Goal: Task Accomplishment & Management: Manage account settings

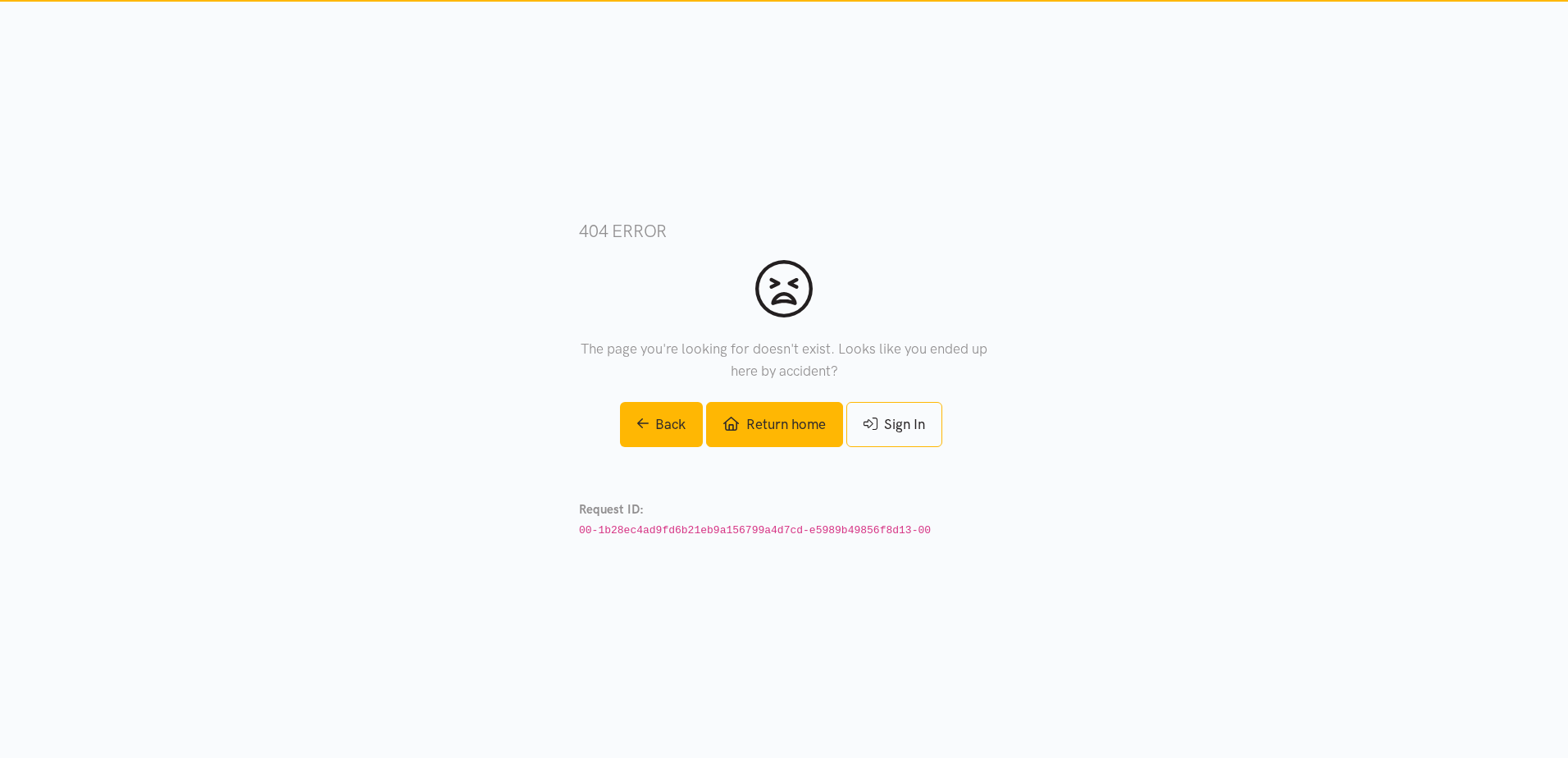
click at [822, 426] on link "Return home" at bounding box center [774, 425] width 136 height 45
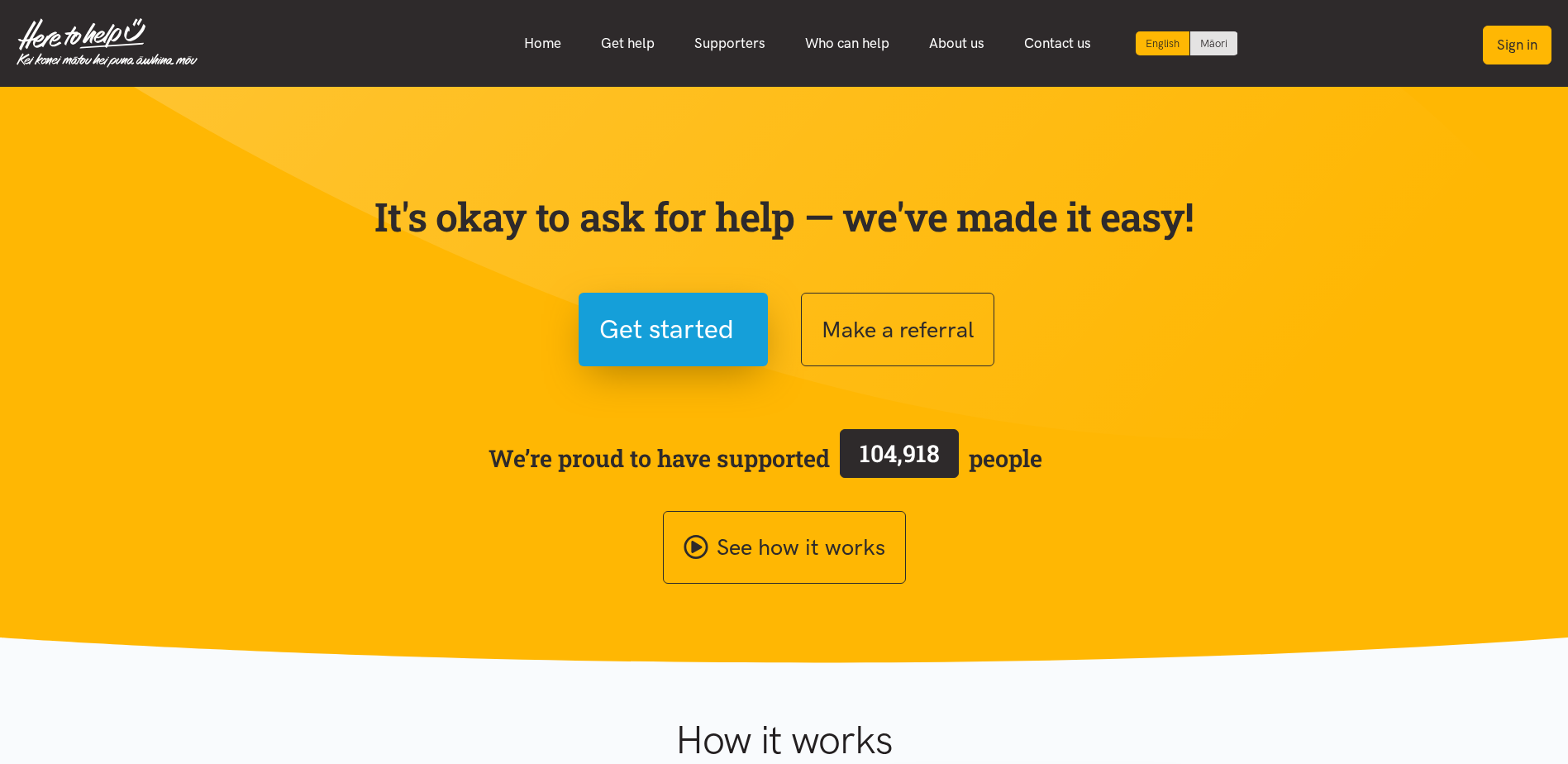
click at [1526, 48] on button "Sign in" at bounding box center [1517, 45] width 69 height 39
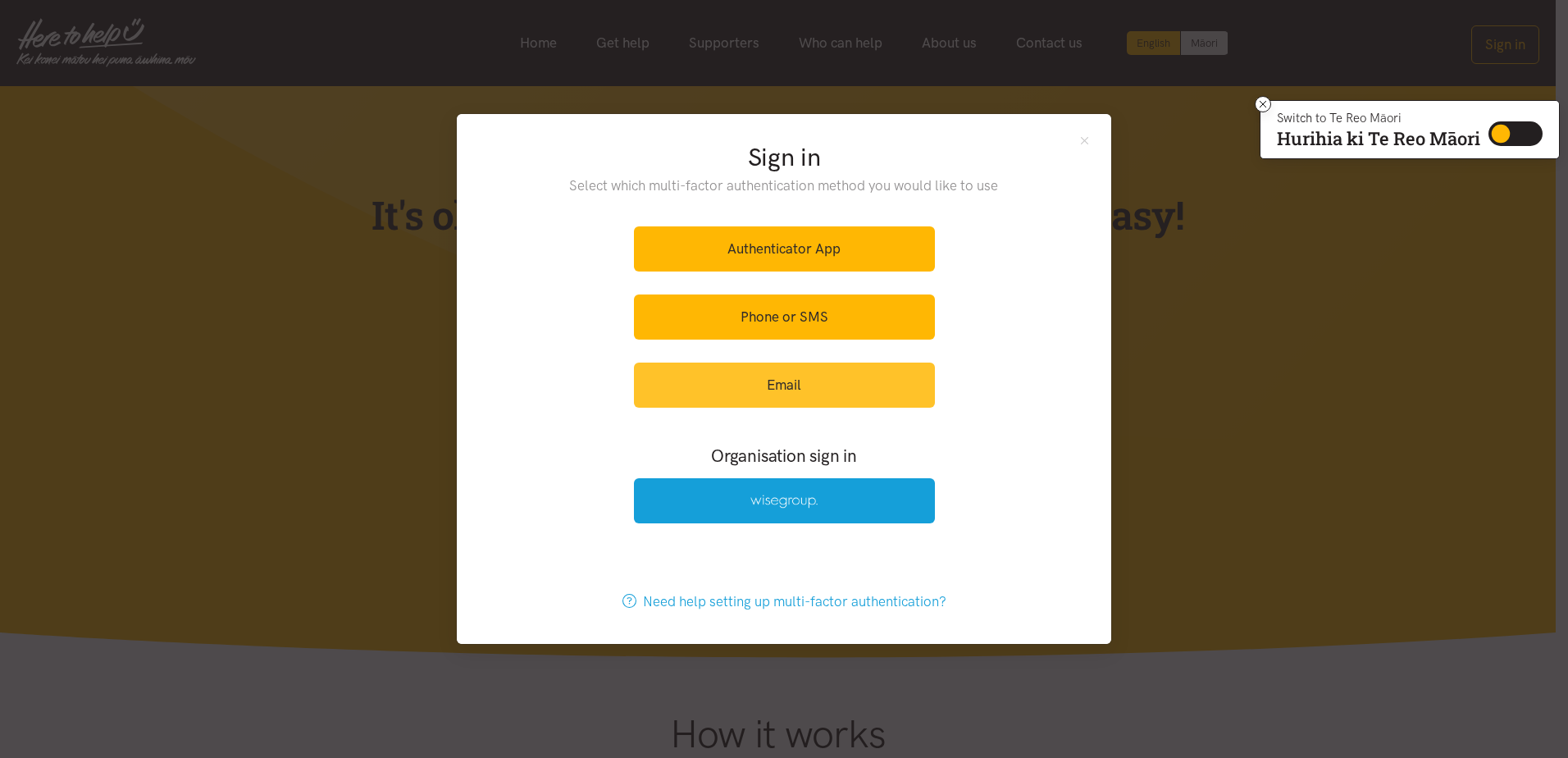
click at [779, 388] on link "Email" at bounding box center [784, 385] width 301 height 45
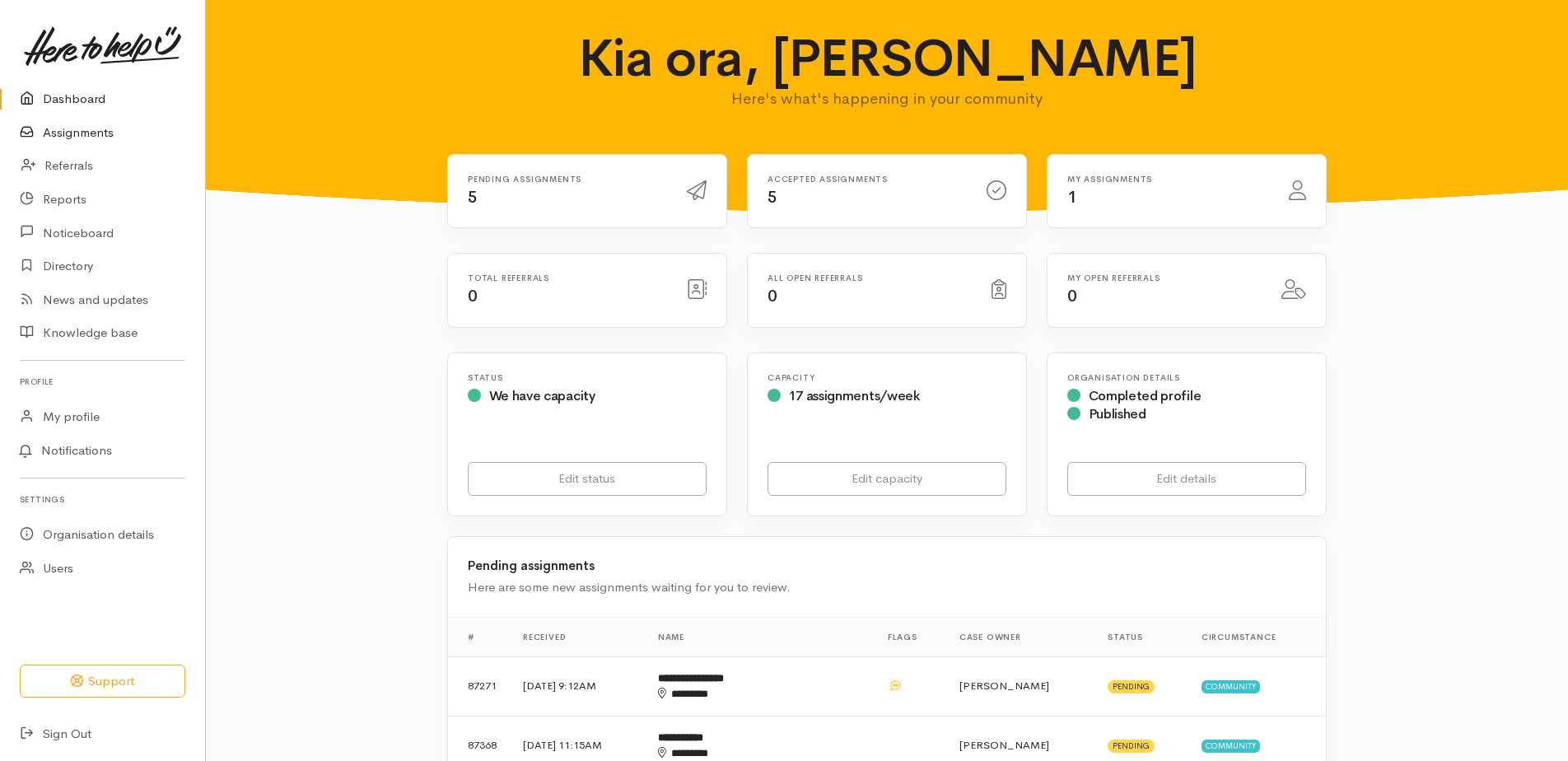
click at [59, 129] on link "Assignments" at bounding box center [103, 133] width 205 height 34
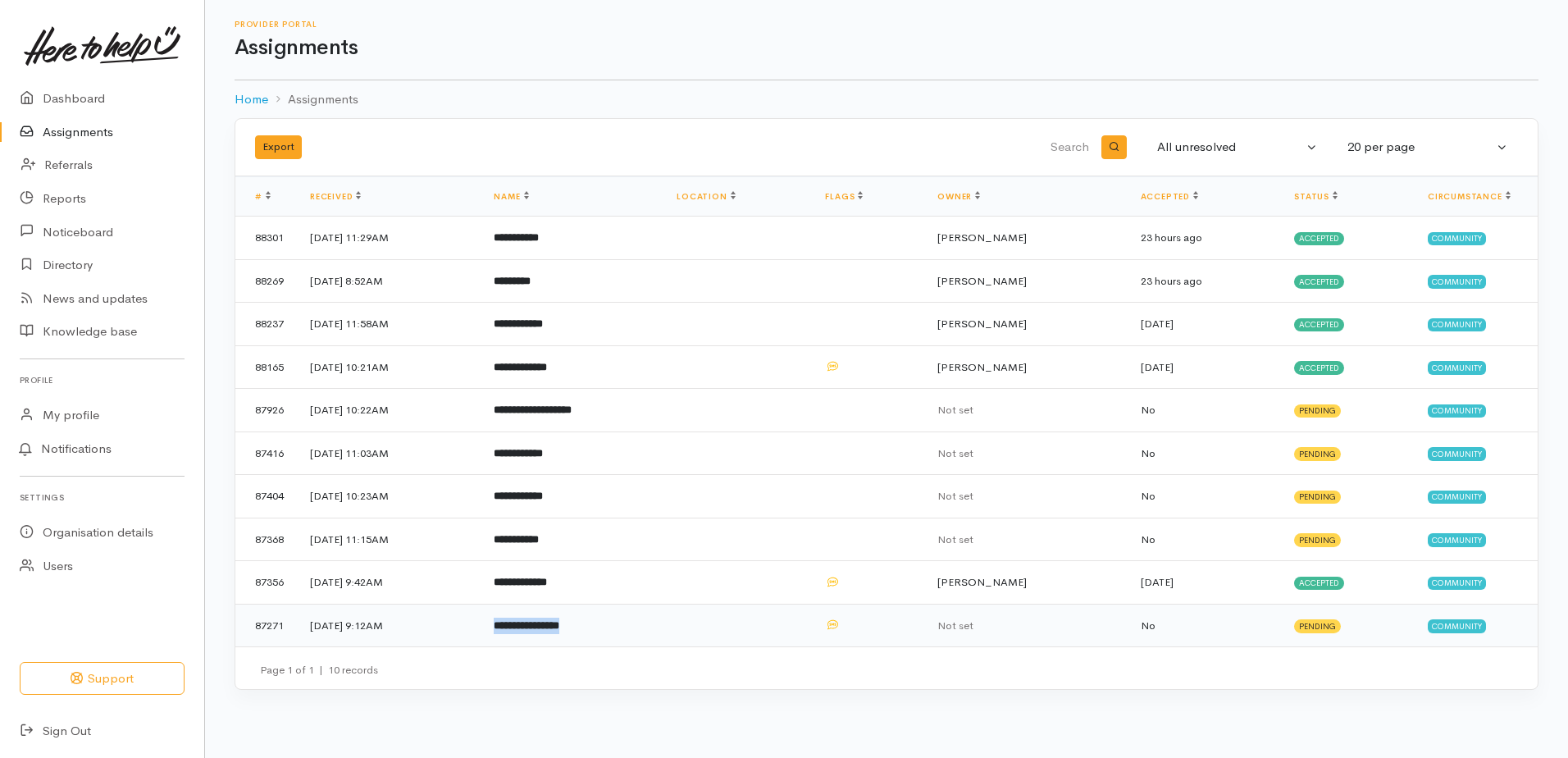
drag, startPoint x: 647, startPoint y: 618, endPoint x: 532, endPoint y: 617, distance: 115.0
click at [532, 617] on td "**********" at bounding box center [572, 625] width 183 height 43
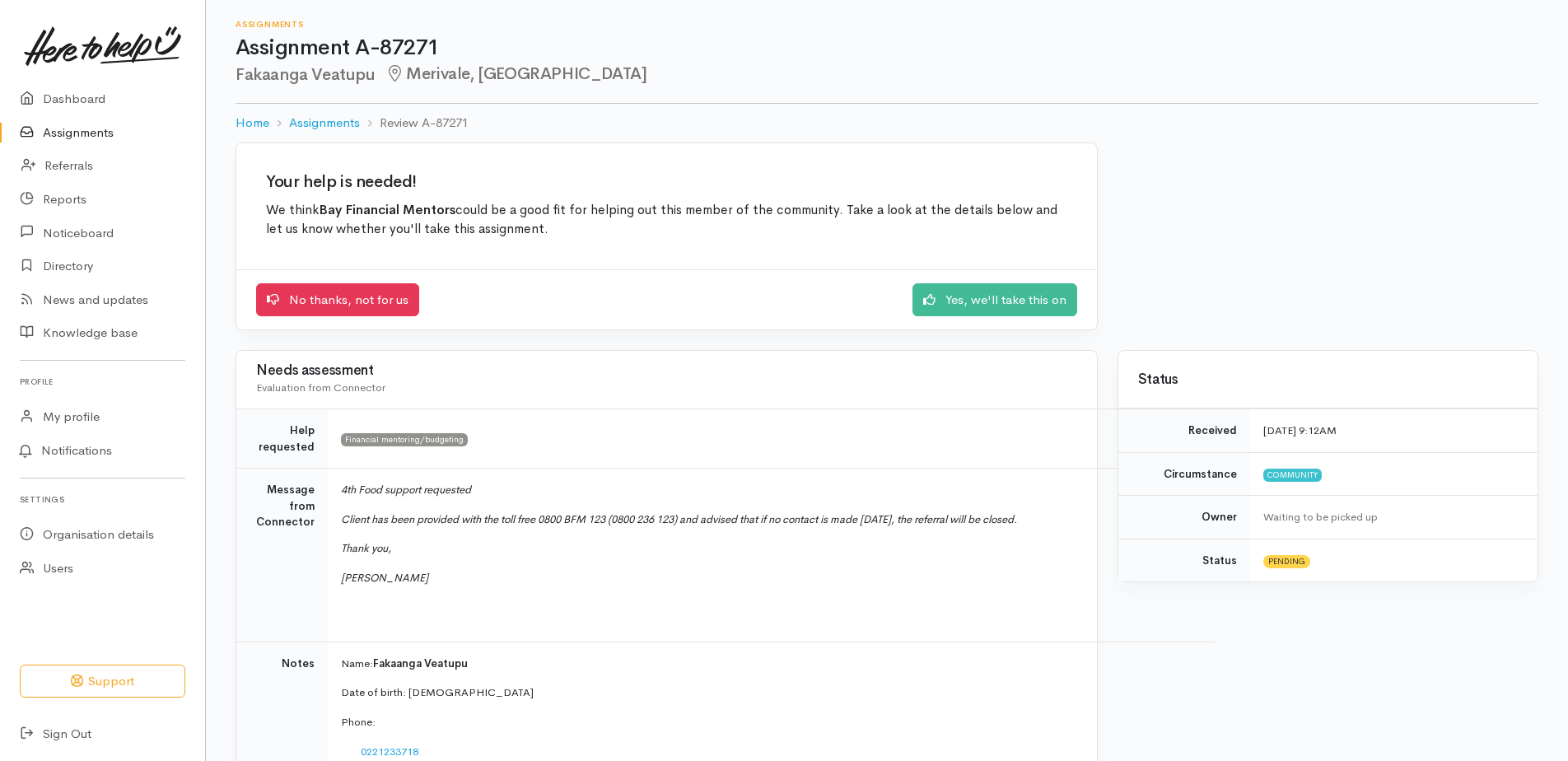
drag, startPoint x: 0, startPoint y: 0, endPoint x: 443, endPoint y: 396, distance: 594.2
click at [443, 396] on div "Needs assessment Evaluation from Connector" at bounding box center [666, 380] width 821 height 44
drag, startPoint x: 482, startPoint y: 661, endPoint x: 375, endPoint y: 663, distance: 107.0
click at [375, 663] on p "Name: Fakaanga Veatupu" at bounding box center [768, 663] width 854 height 17
drag, startPoint x: 375, startPoint y: 663, endPoint x: 383, endPoint y: 659, distance: 8.9
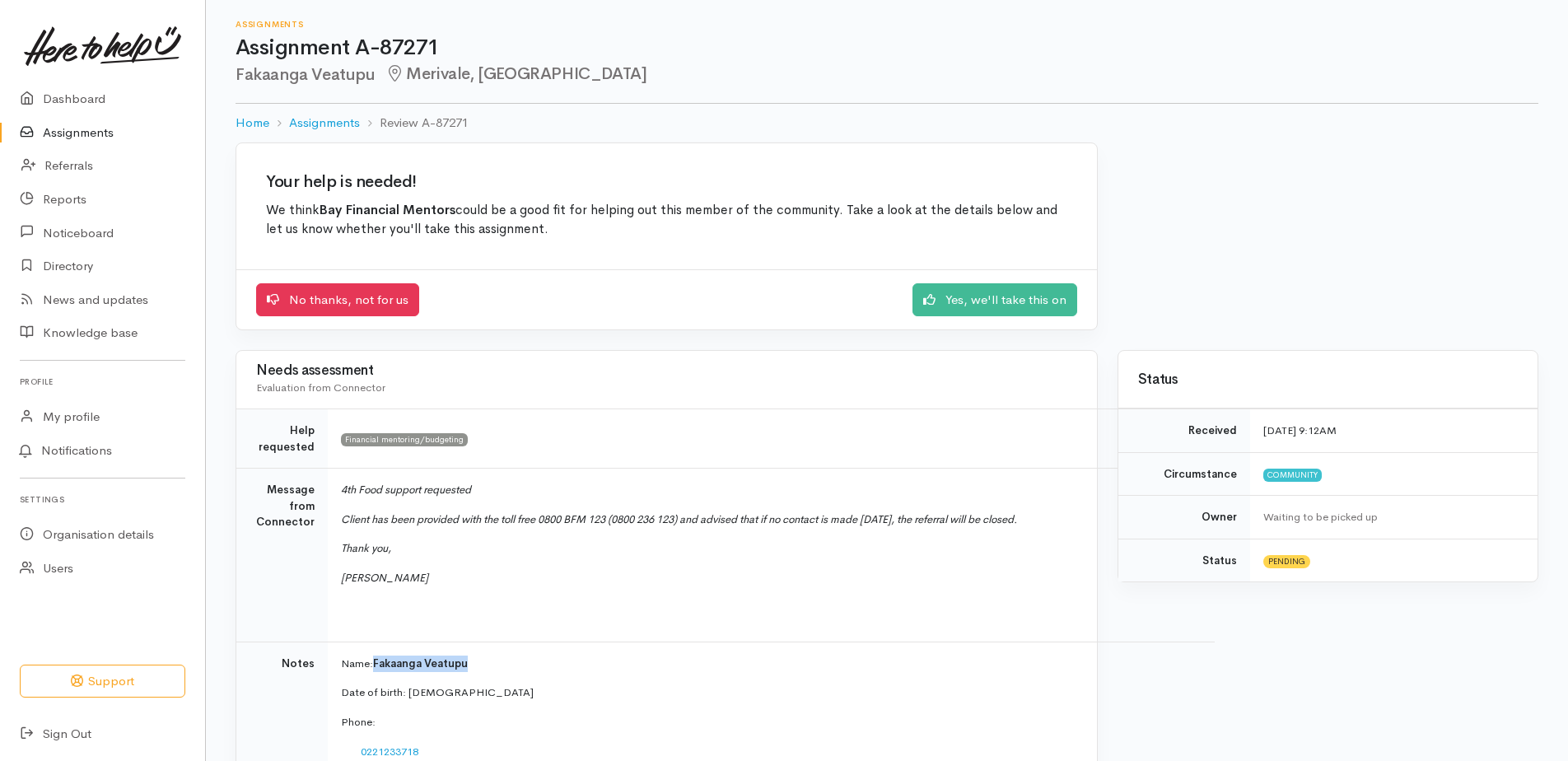
copy span "Fakaanga Veatupu"
click at [319, 300] on link "No thanks, not for us" at bounding box center [337, 297] width 163 height 34
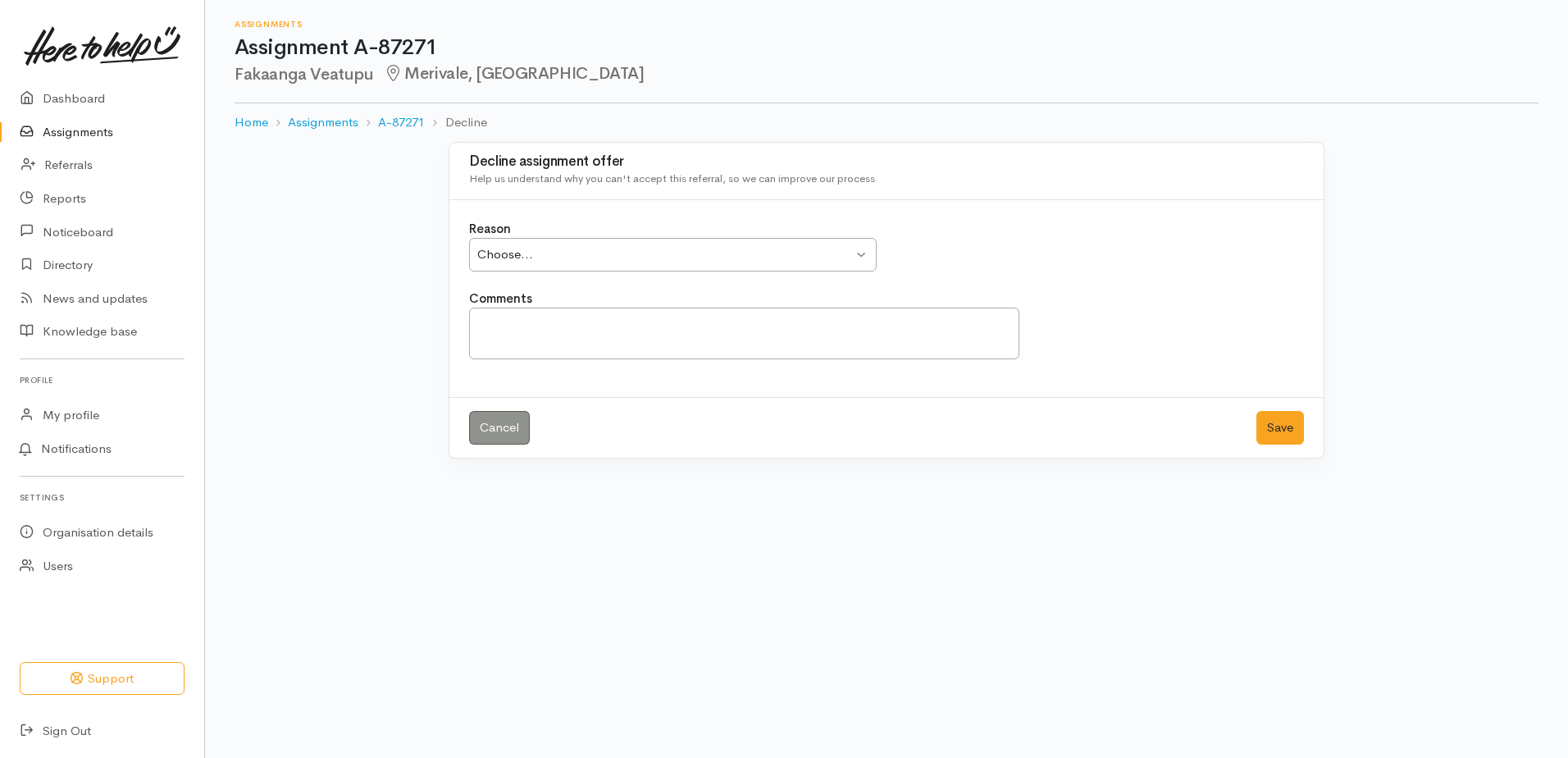
click at [661, 250] on div "Choose..." at bounding box center [665, 254] width 376 height 19
click at [549, 331] on textarea "Comments" at bounding box center [744, 333] width 550 height 52
type textarea "Did not make contact"
click at [1279, 429] on button "Save" at bounding box center [1280, 428] width 48 height 34
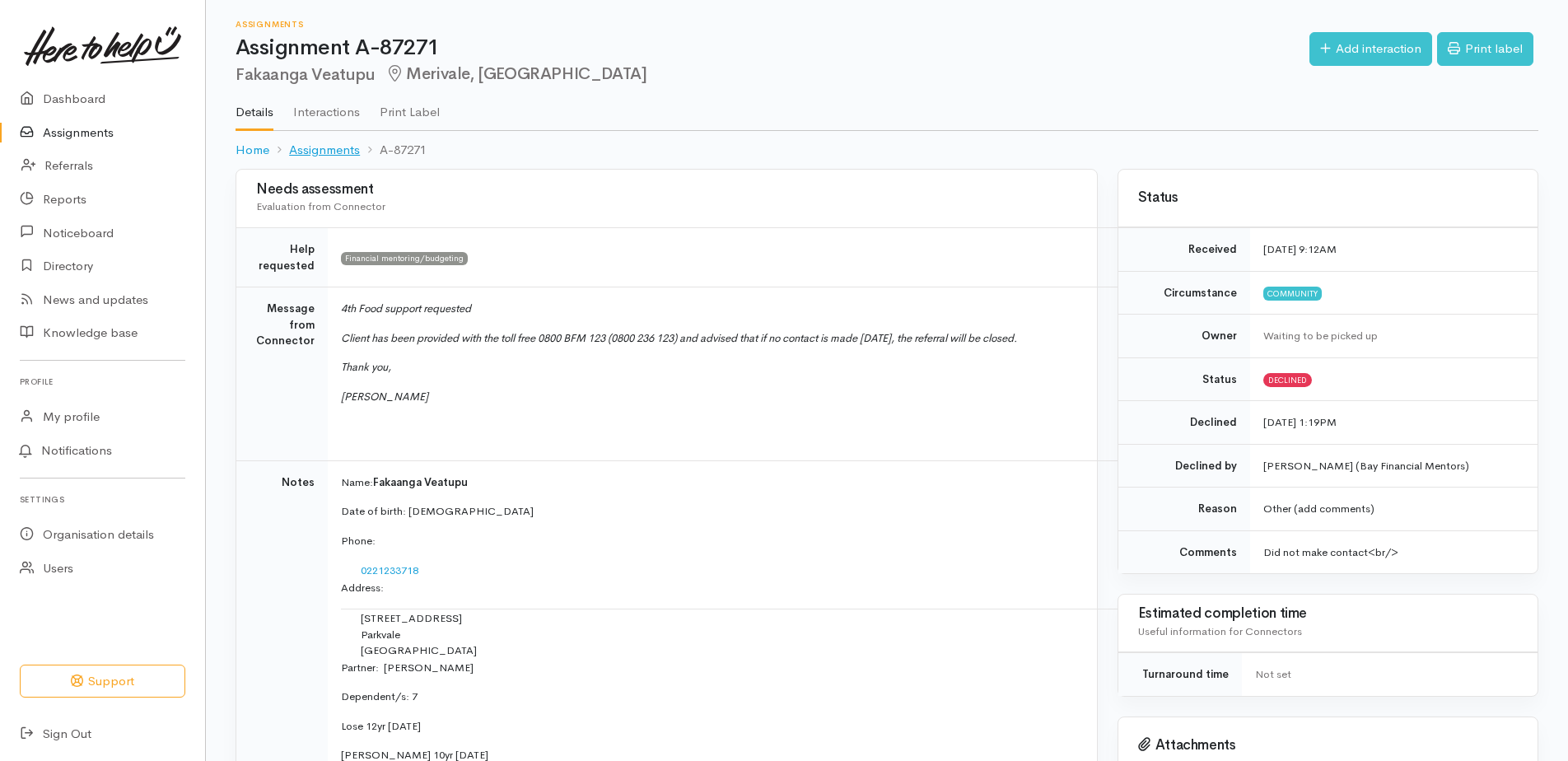
click at [320, 148] on link "Assignments" at bounding box center [325, 150] width 70 height 19
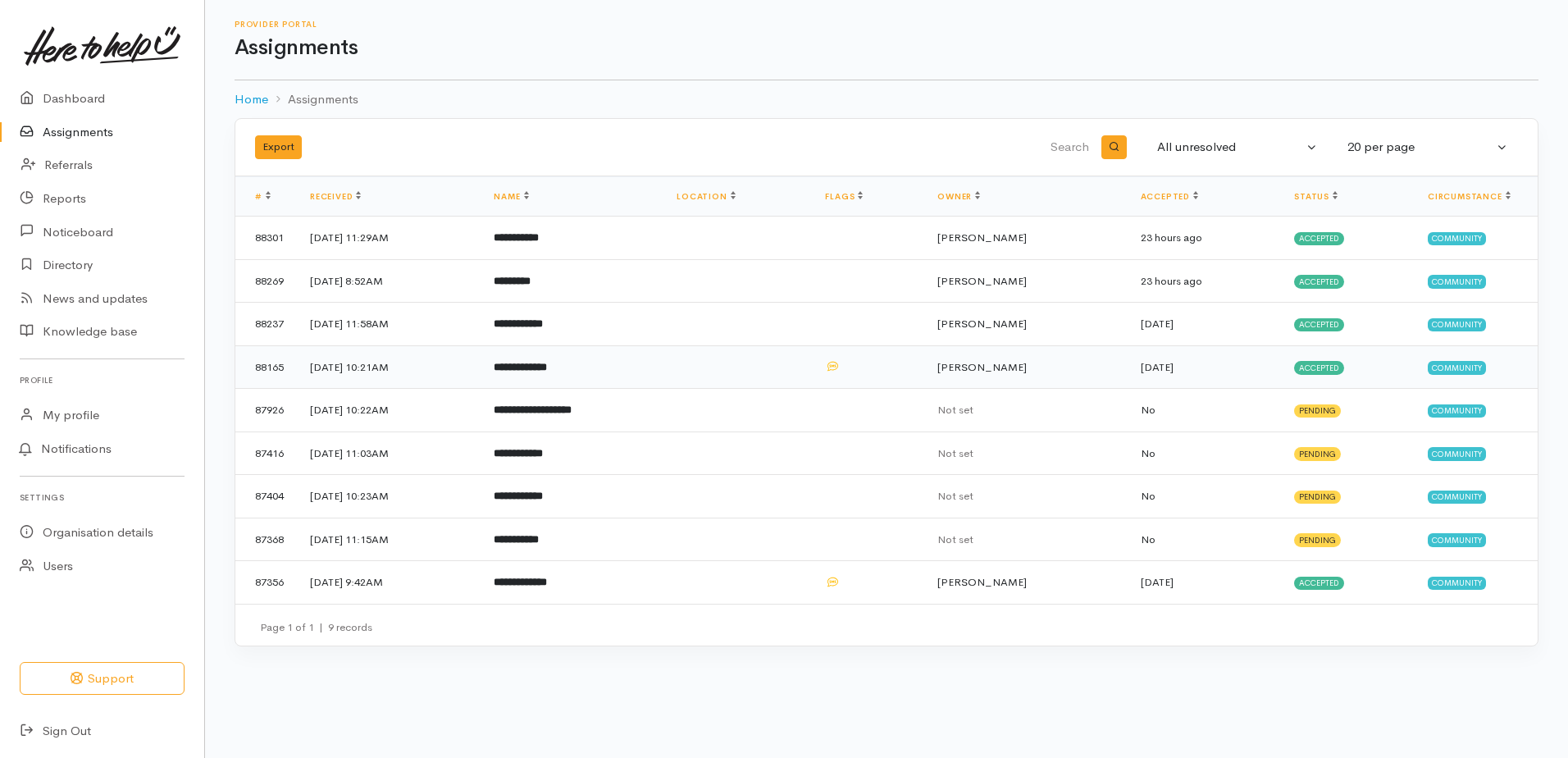
click at [547, 366] on b "**********" at bounding box center [520, 366] width 54 height 11
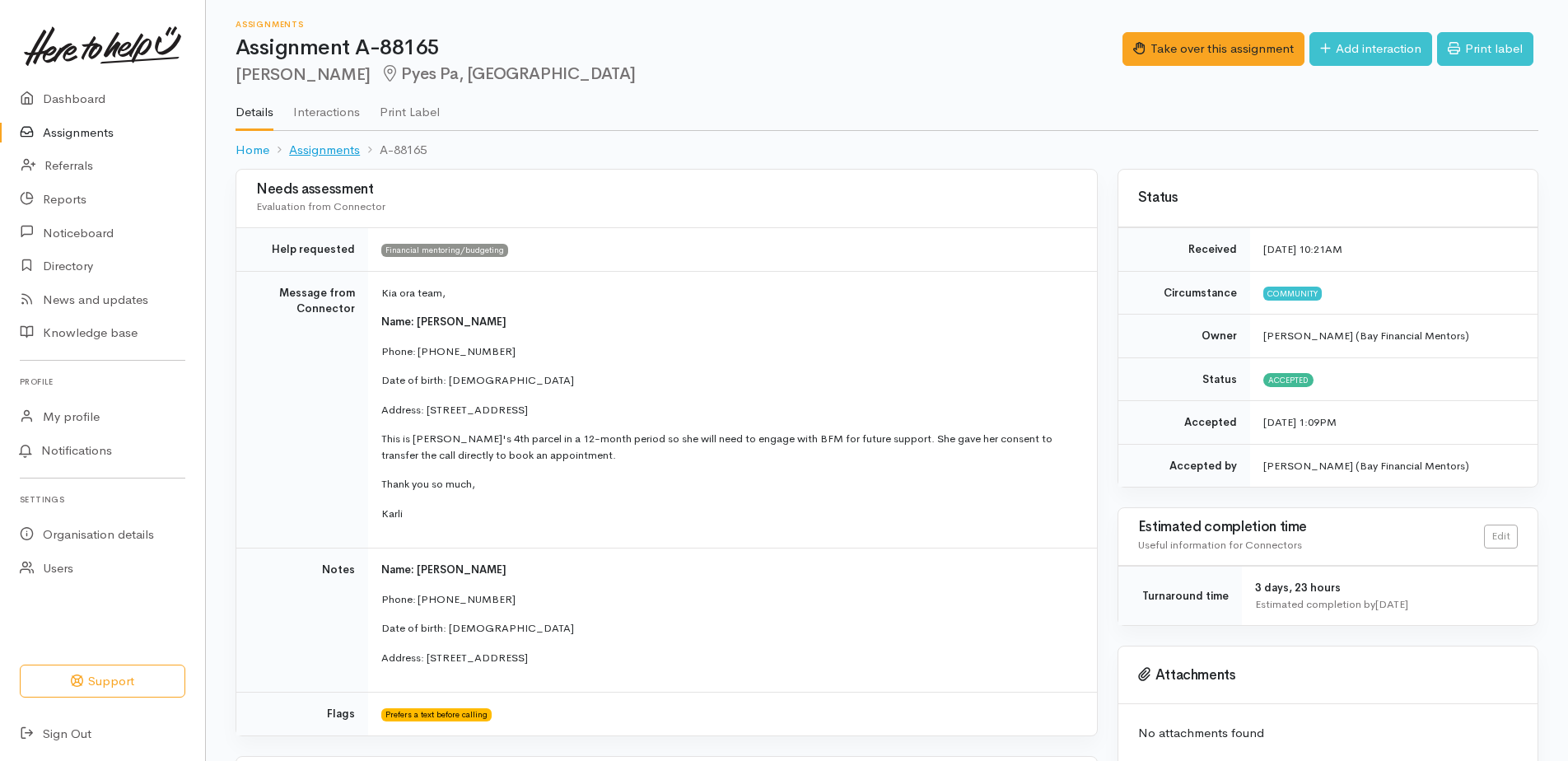
click at [326, 148] on link "Assignments" at bounding box center [325, 150] width 70 height 19
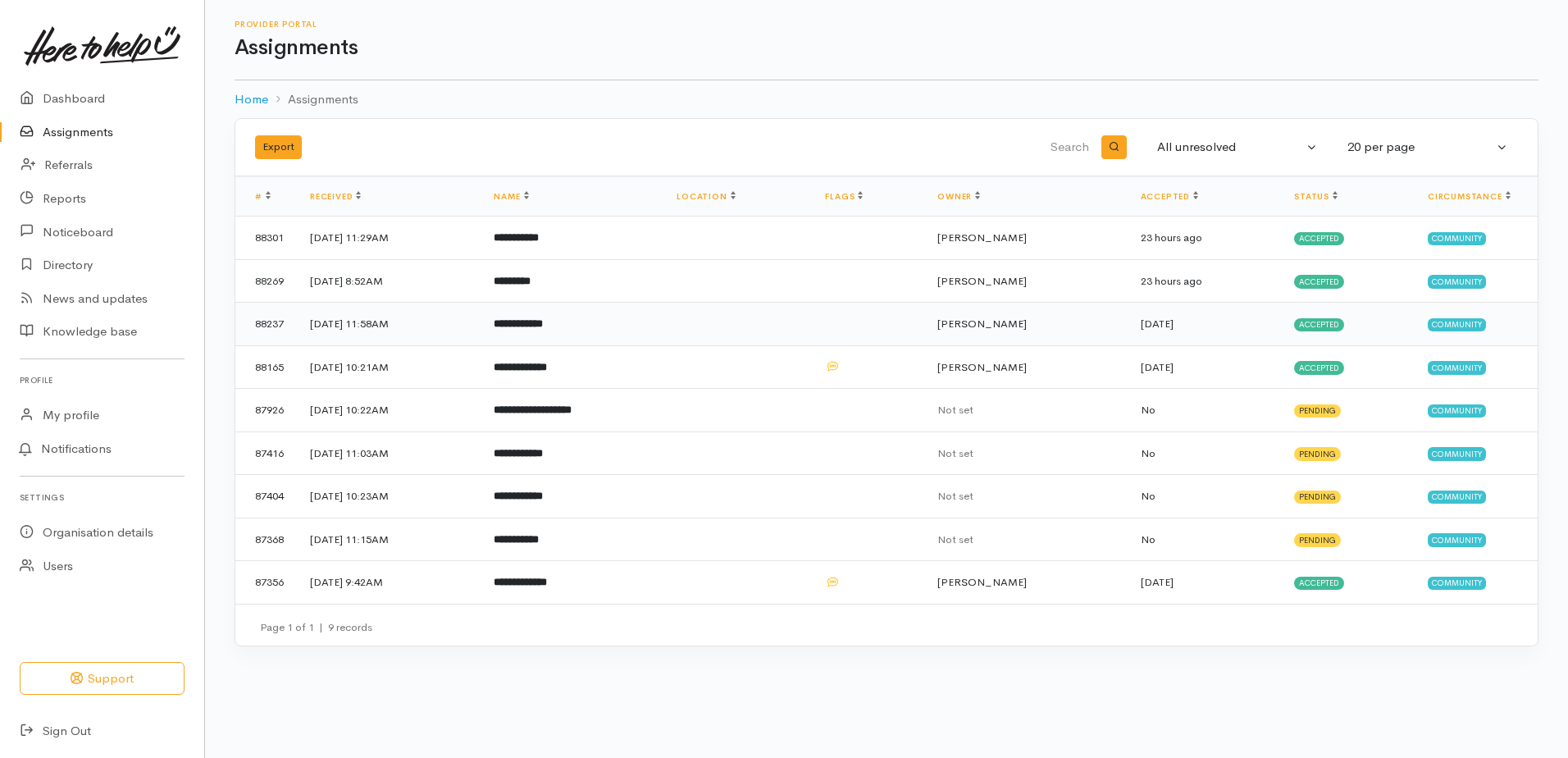
click at [542, 323] on b "**********" at bounding box center [518, 323] width 50 height 11
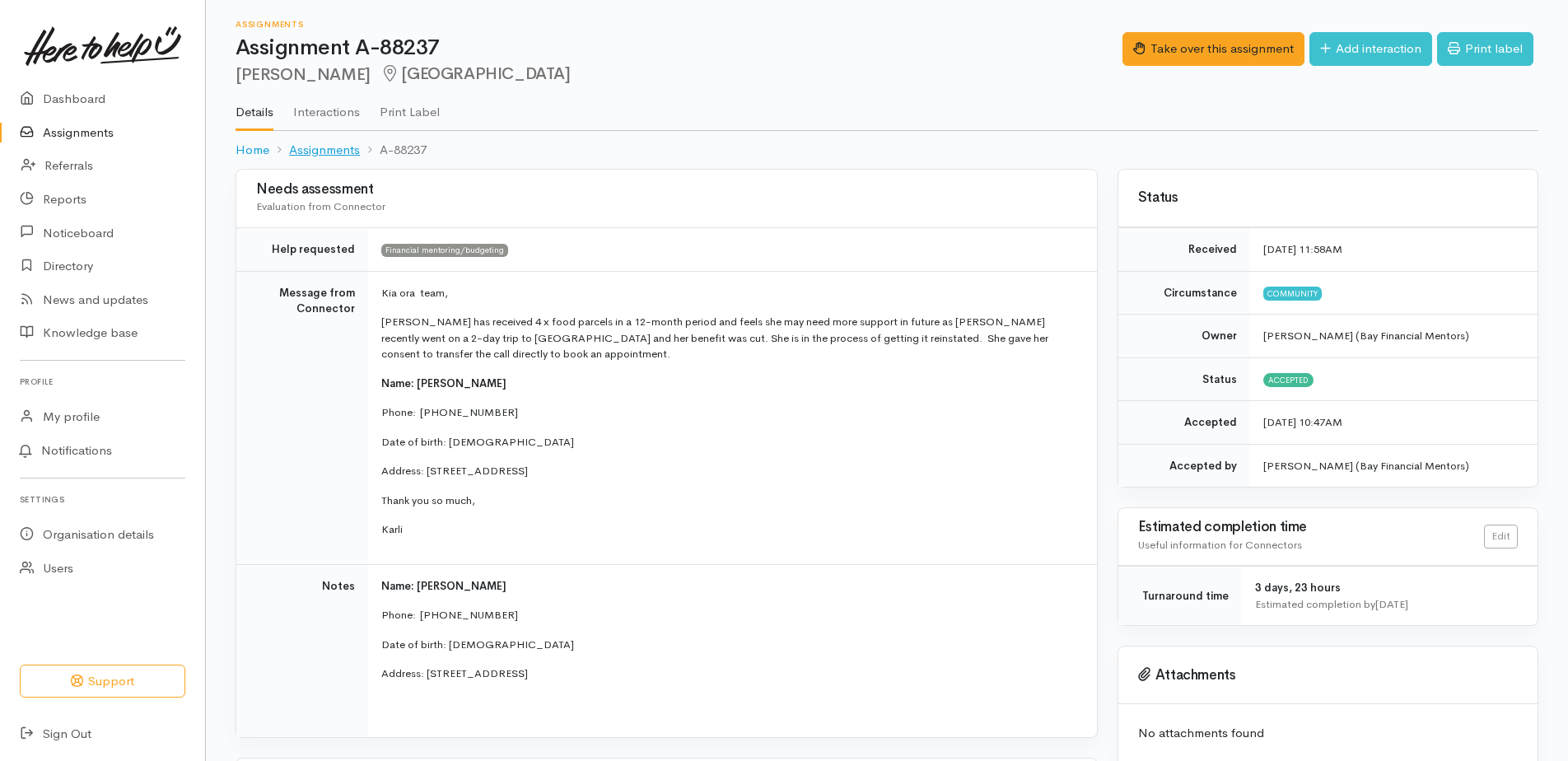
click at [339, 149] on link "Assignments" at bounding box center [325, 150] width 70 height 19
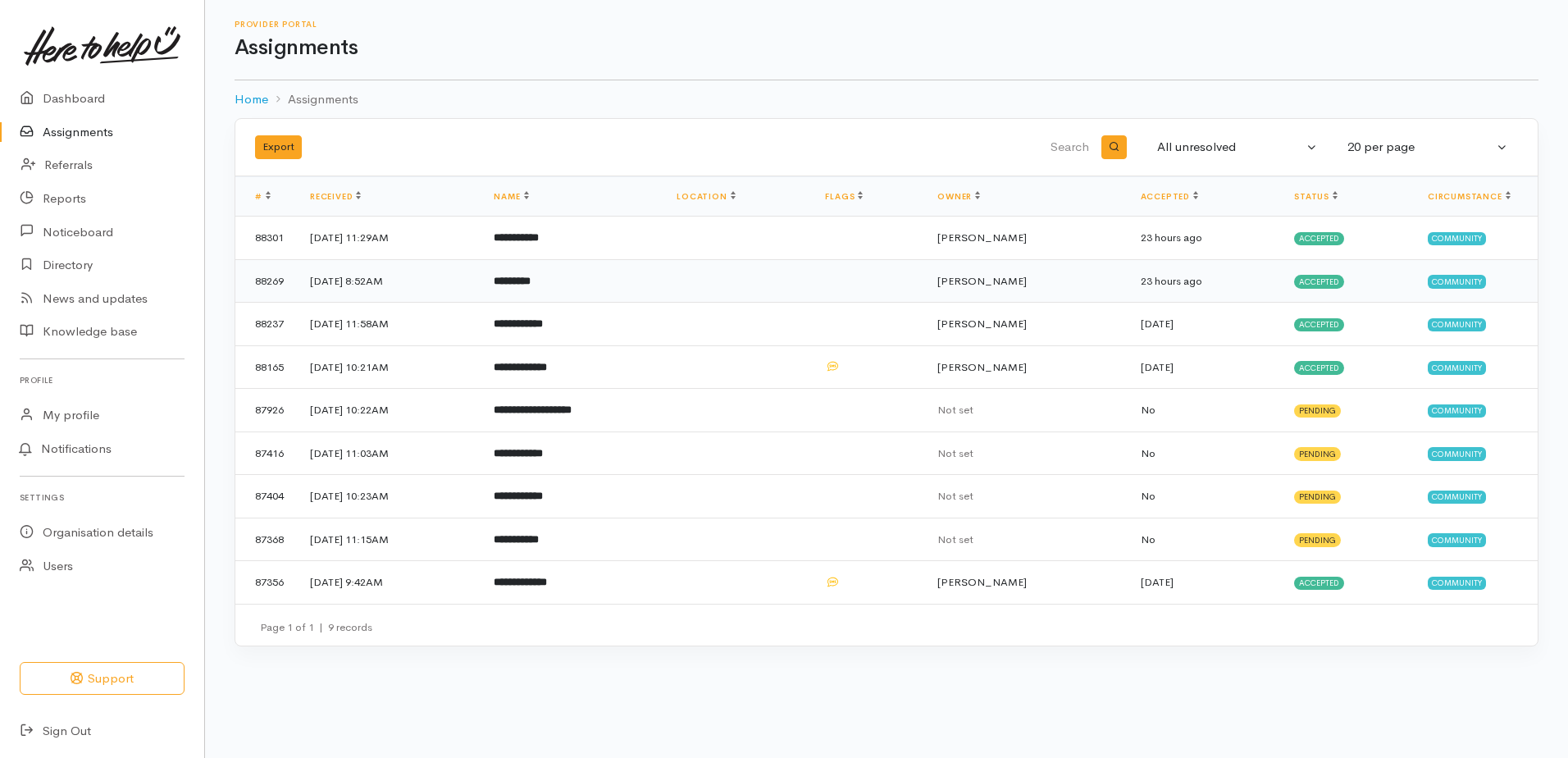
click at [531, 284] on b "*********" at bounding box center [512, 281] width 37 height 11
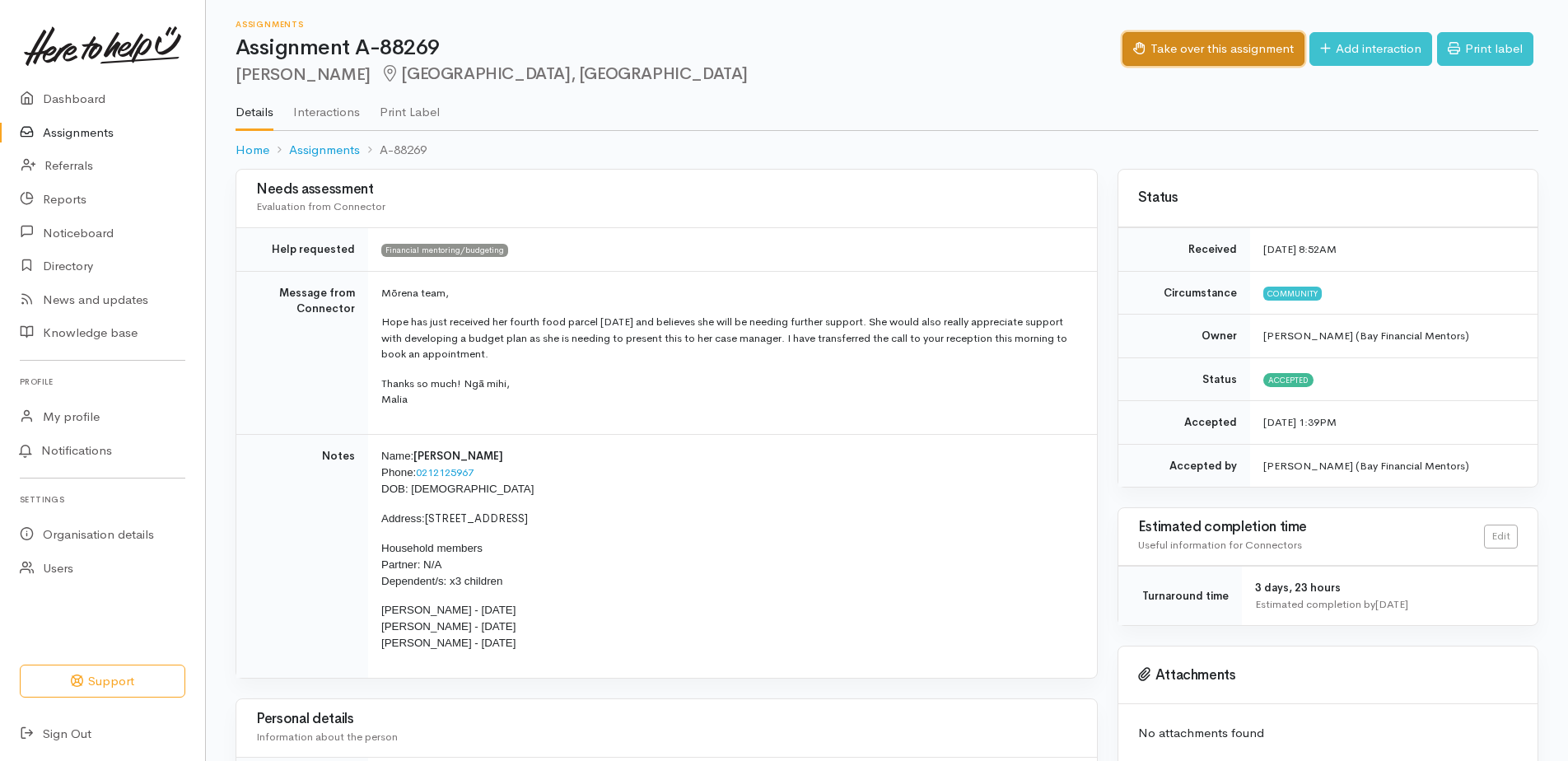
click at [1206, 35] on button "Take over this assignment" at bounding box center [1214, 49] width 182 height 34
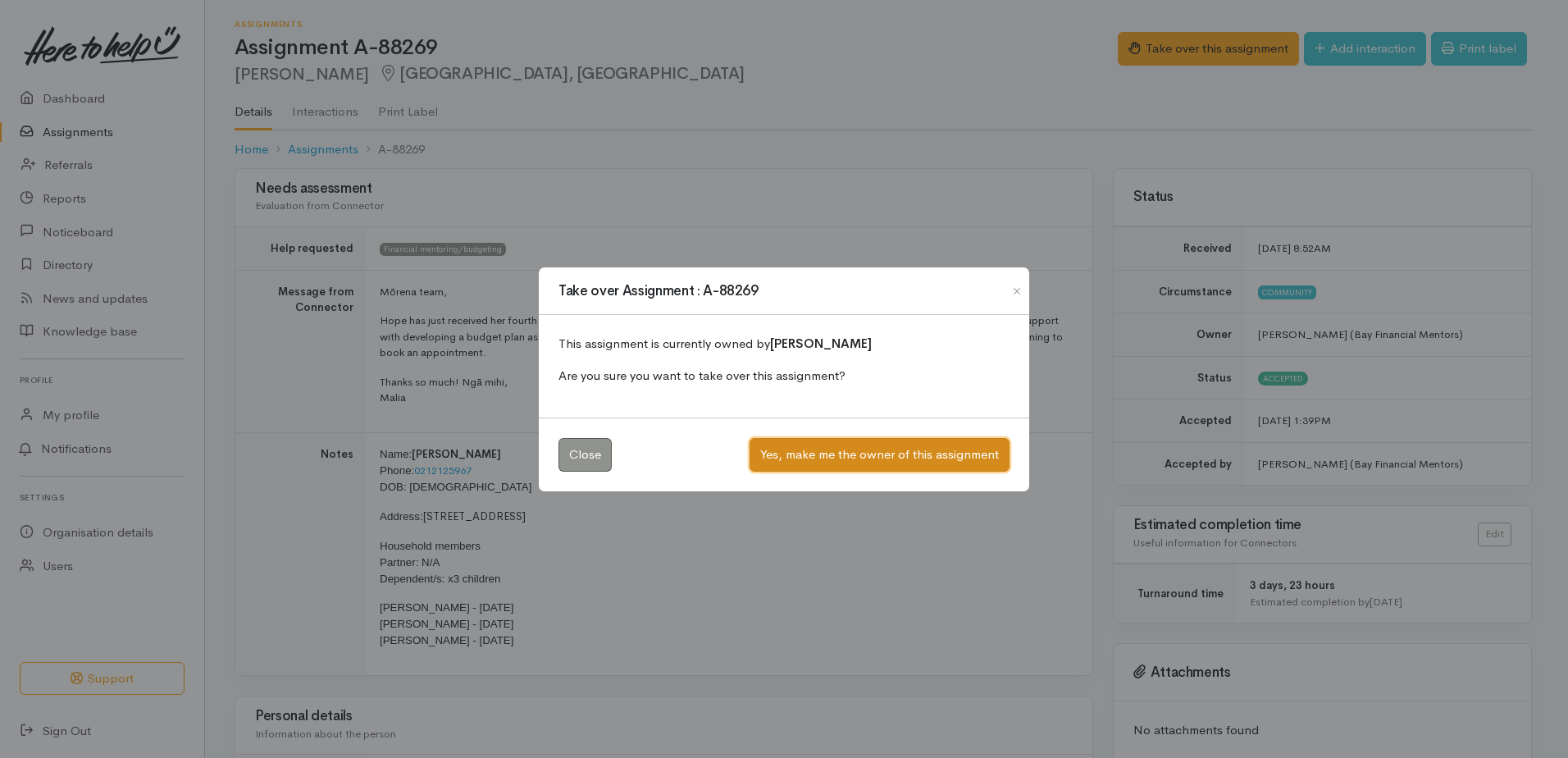
click at [926, 452] on button "Yes, make me the owner of this assignment" at bounding box center [879, 455] width 260 height 34
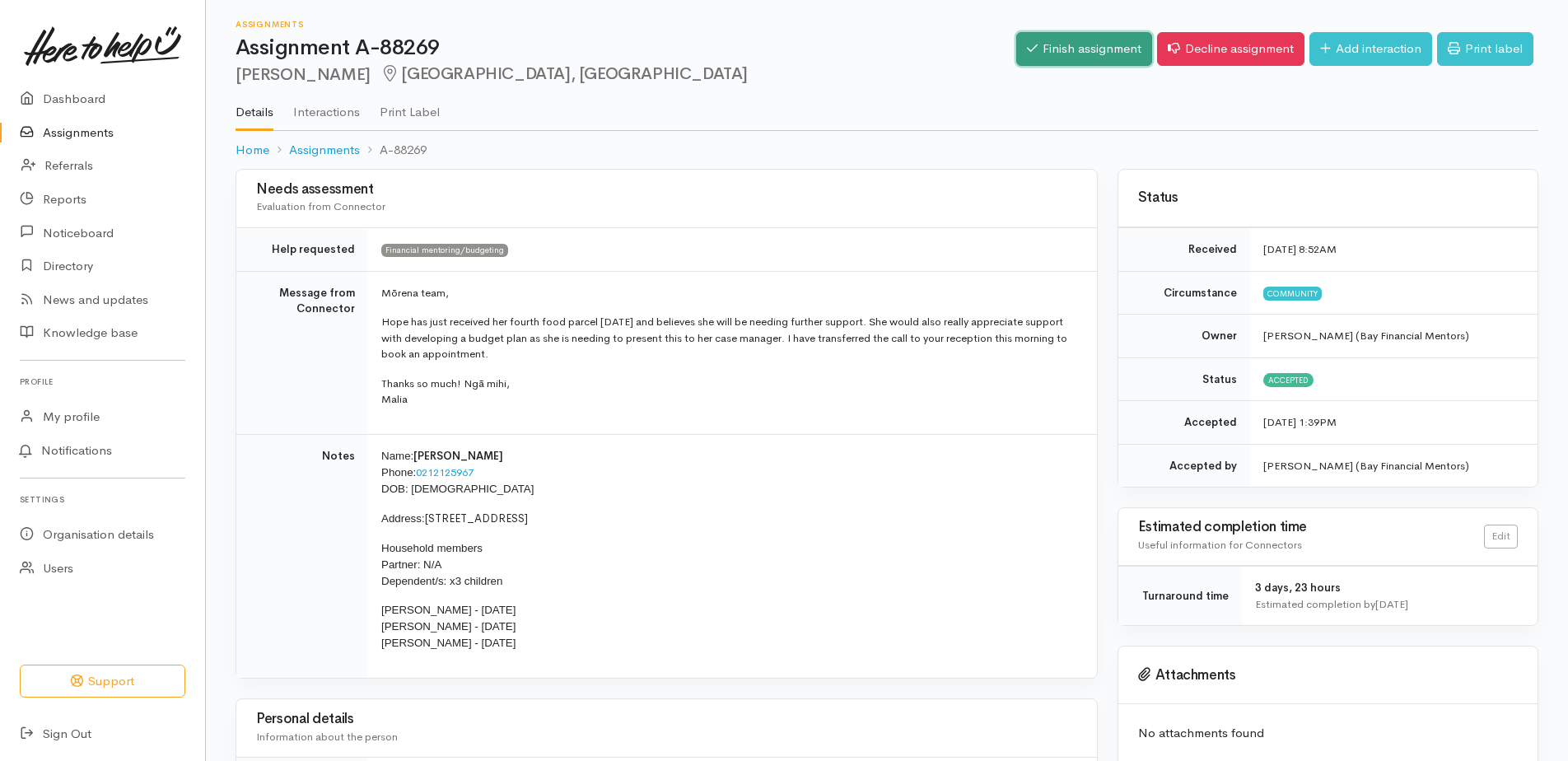
click at [1083, 43] on link "Finish assignment" at bounding box center [1084, 49] width 136 height 34
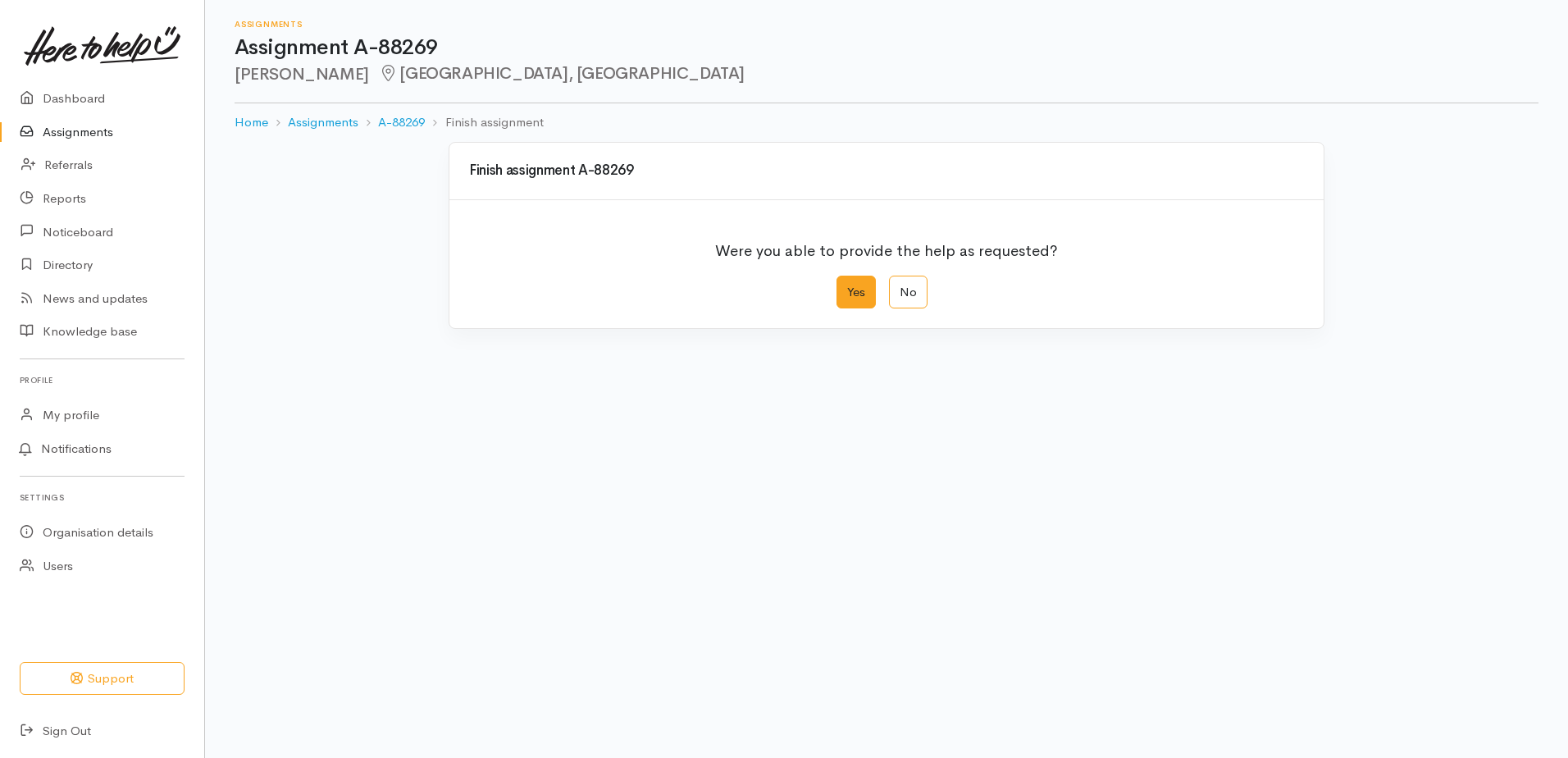
click at [853, 296] on label "Yes" at bounding box center [856, 292] width 39 height 34
click at [847, 286] on input "Yes" at bounding box center [841, 281] width 11 height 11
radio input "true"
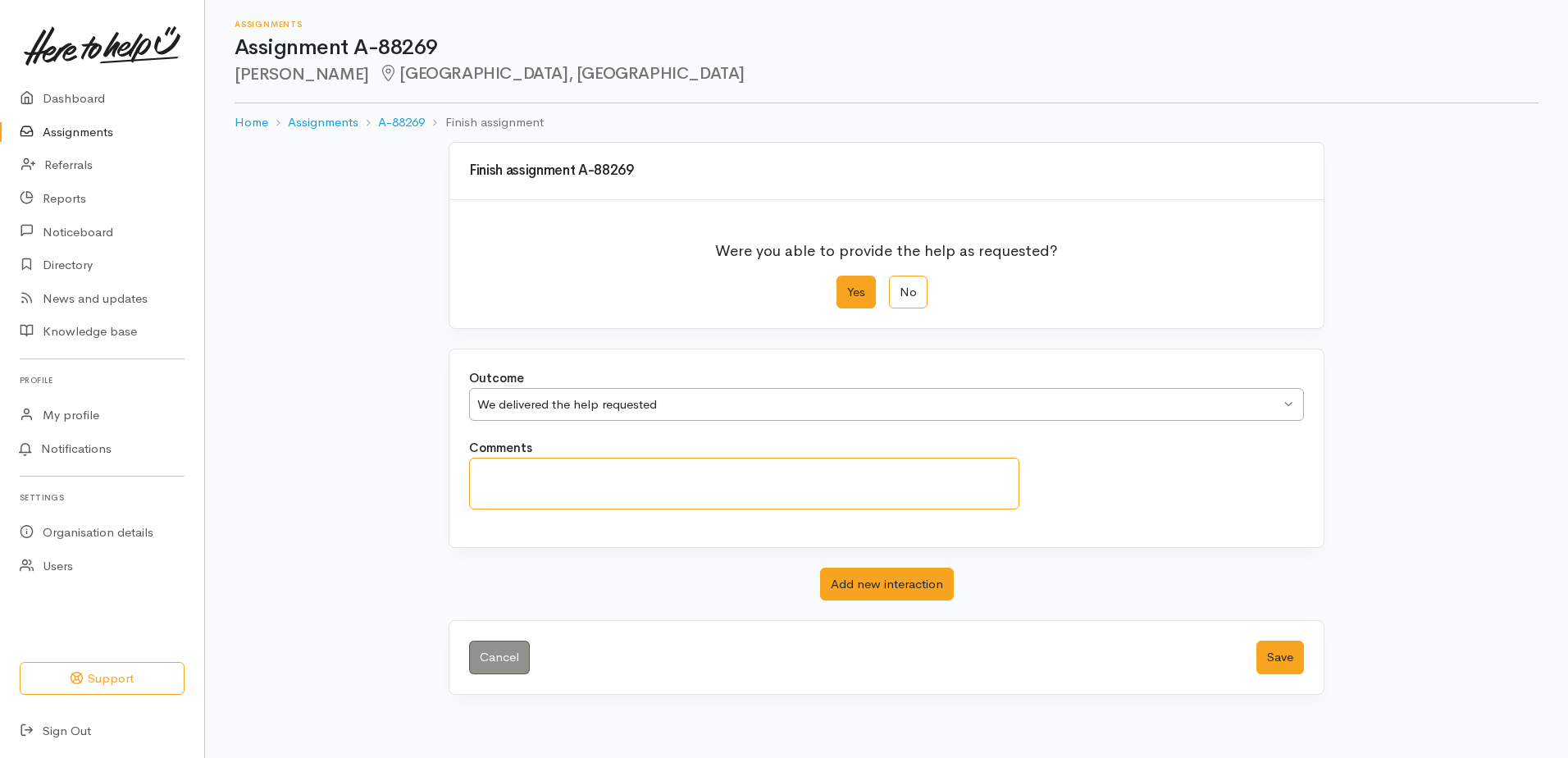
click at [645, 478] on textarea "Comments" at bounding box center [744, 483] width 550 height 52
type textarea "Attended"
click at [1281, 641] on button "Save" at bounding box center [1280, 658] width 48 height 34
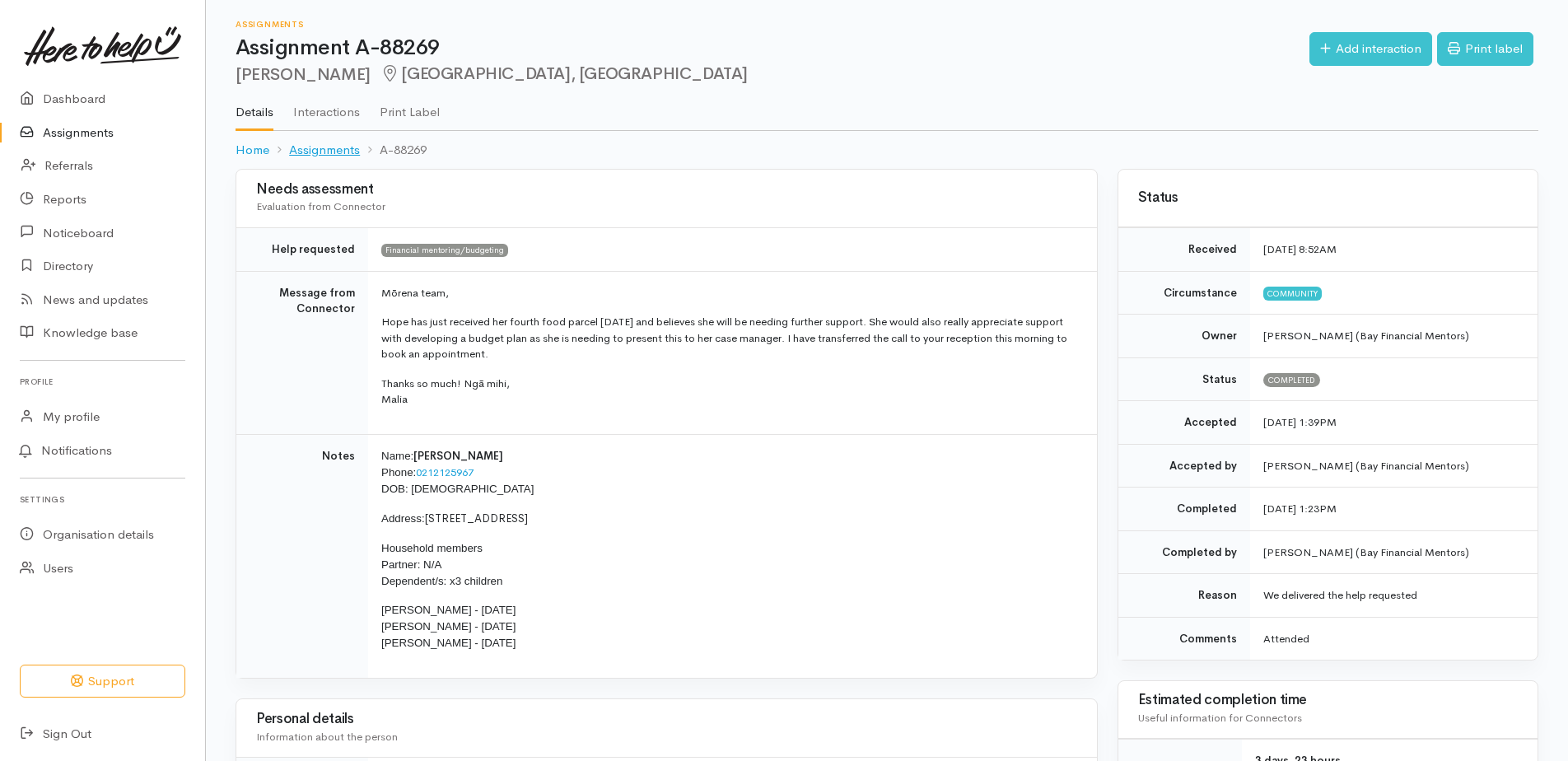
click at [332, 154] on link "Assignments" at bounding box center [325, 150] width 70 height 19
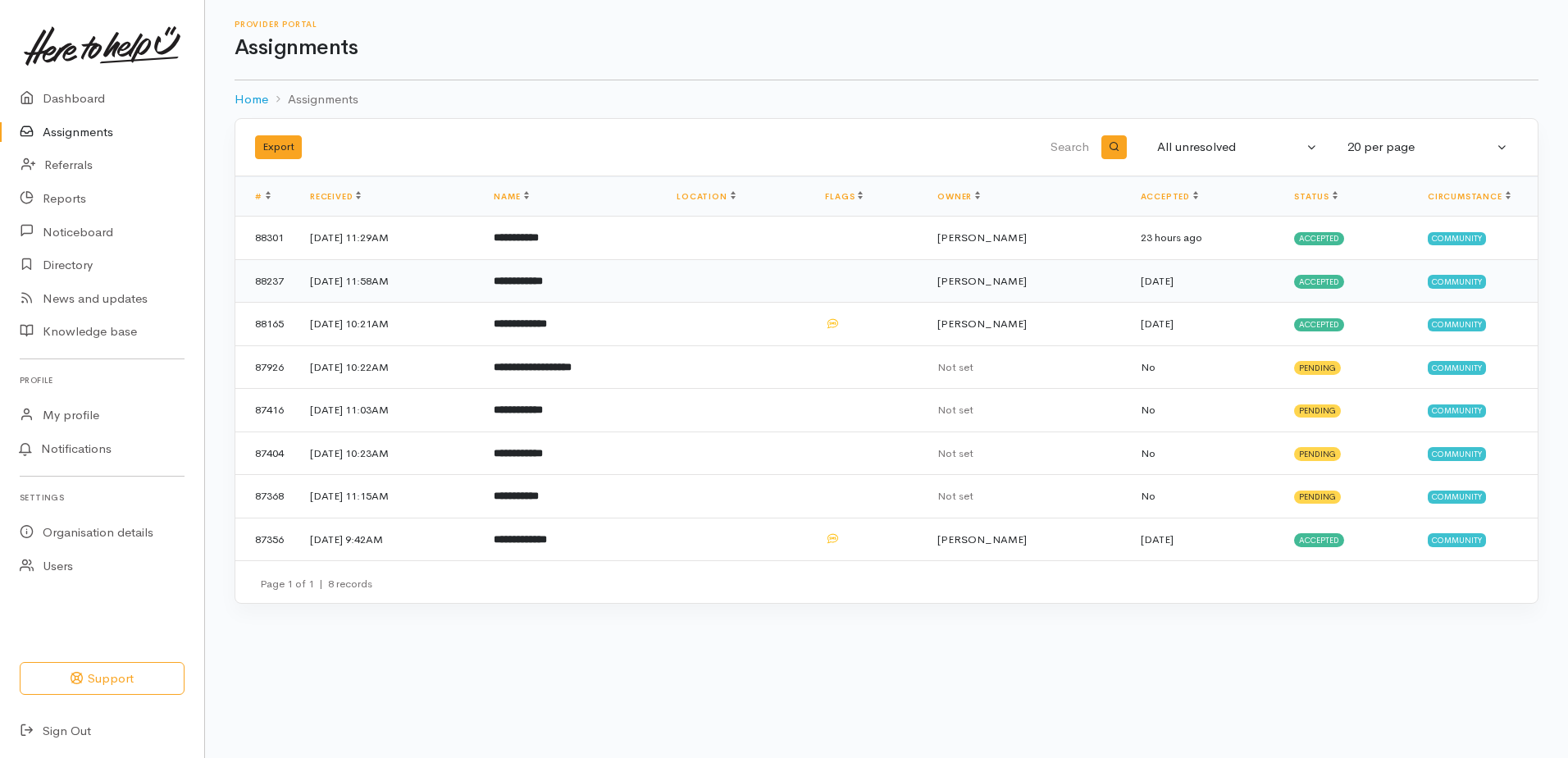
click at [542, 283] on b "**********" at bounding box center [518, 281] width 50 height 11
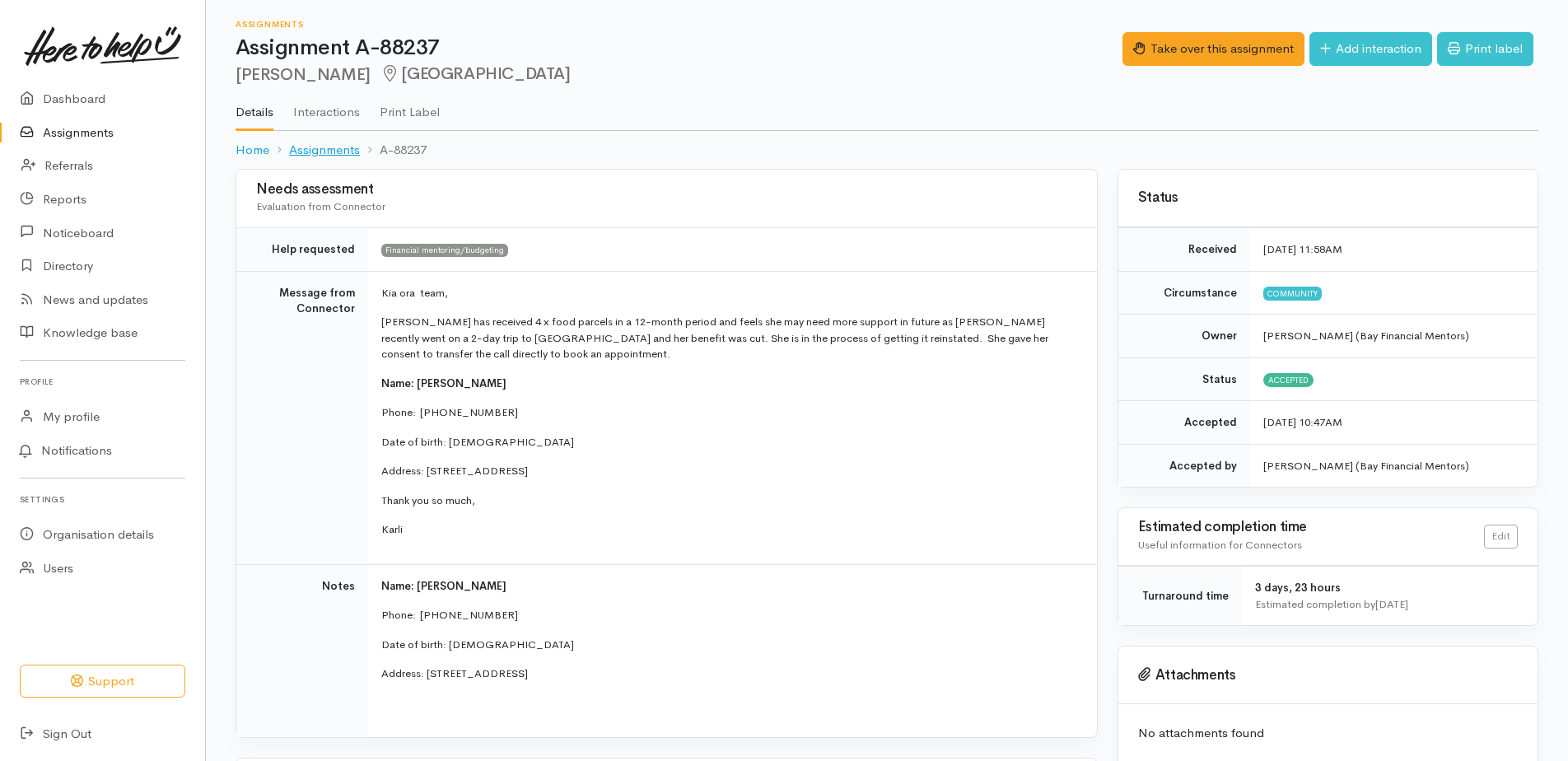
click at [336, 157] on link "Assignments" at bounding box center [325, 150] width 70 height 19
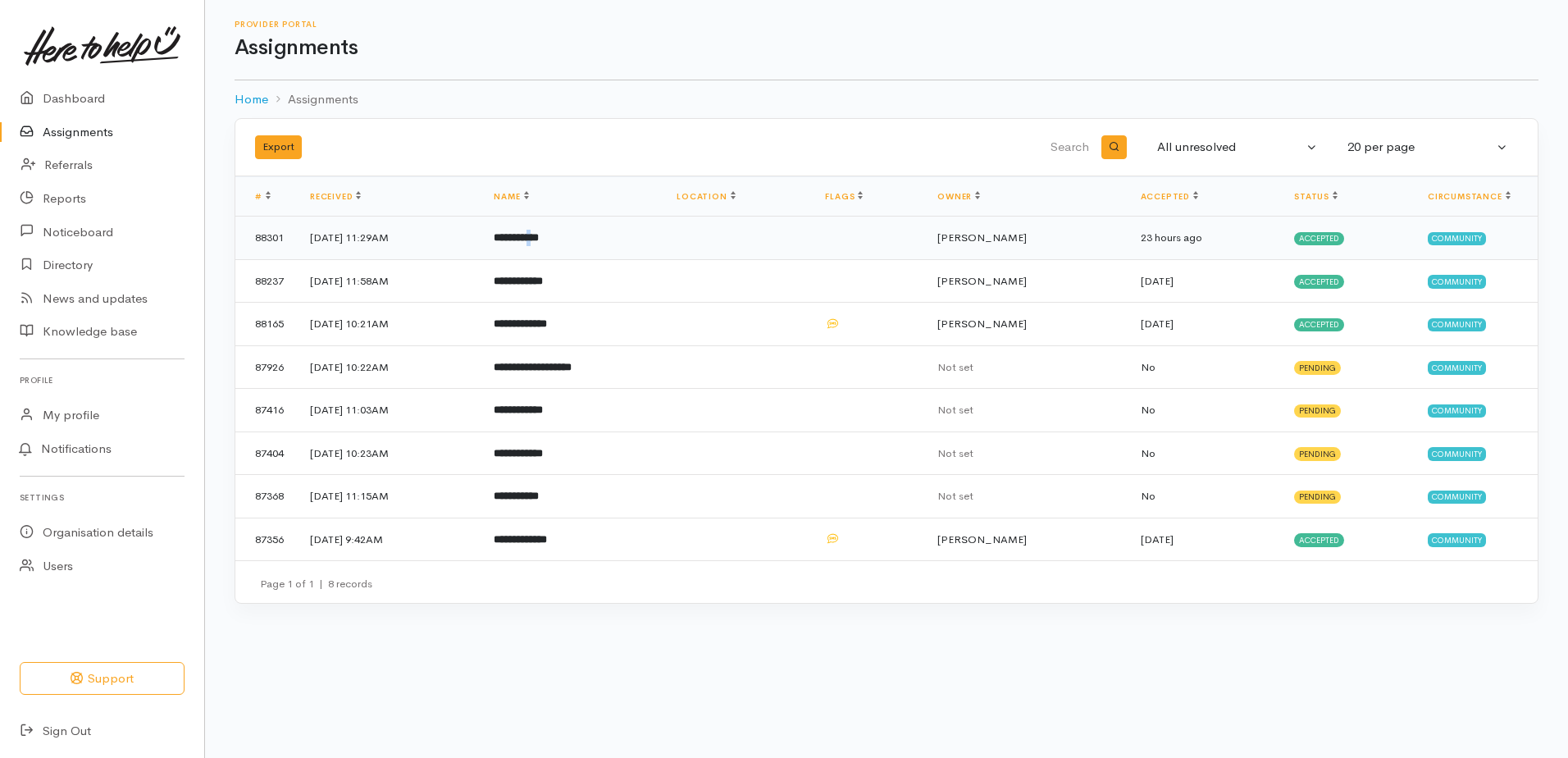
click at [539, 241] on b "**********" at bounding box center [516, 237] width 45 height 11
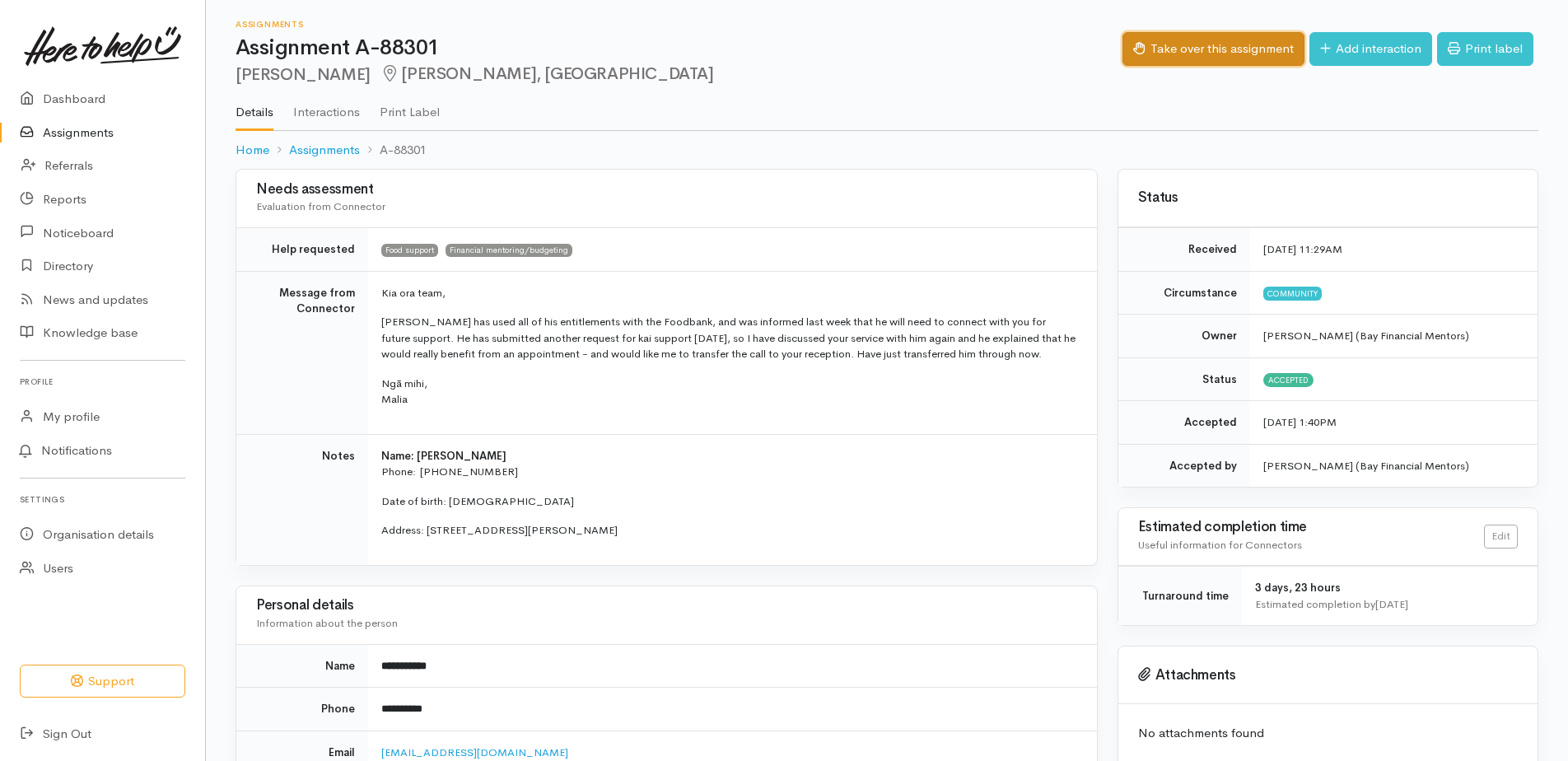
click at [1203, 43] on button "Take over this assignment" at bounding box center [1214, 49] width 182 height 34
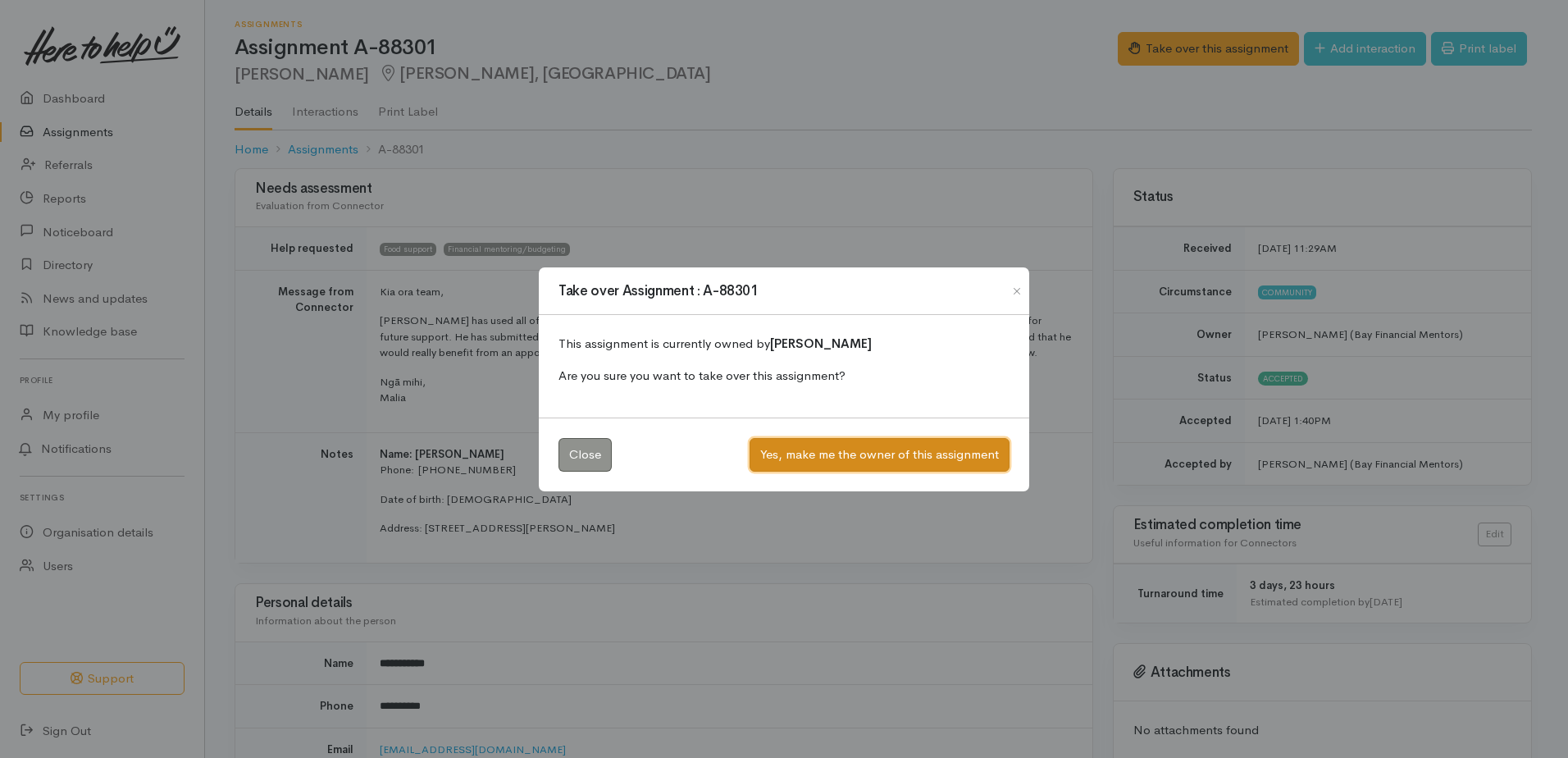
click at [853, 455] on button "Yes, make me the owner of this assignment" at bounding box center [879, 455] width 260 height 34
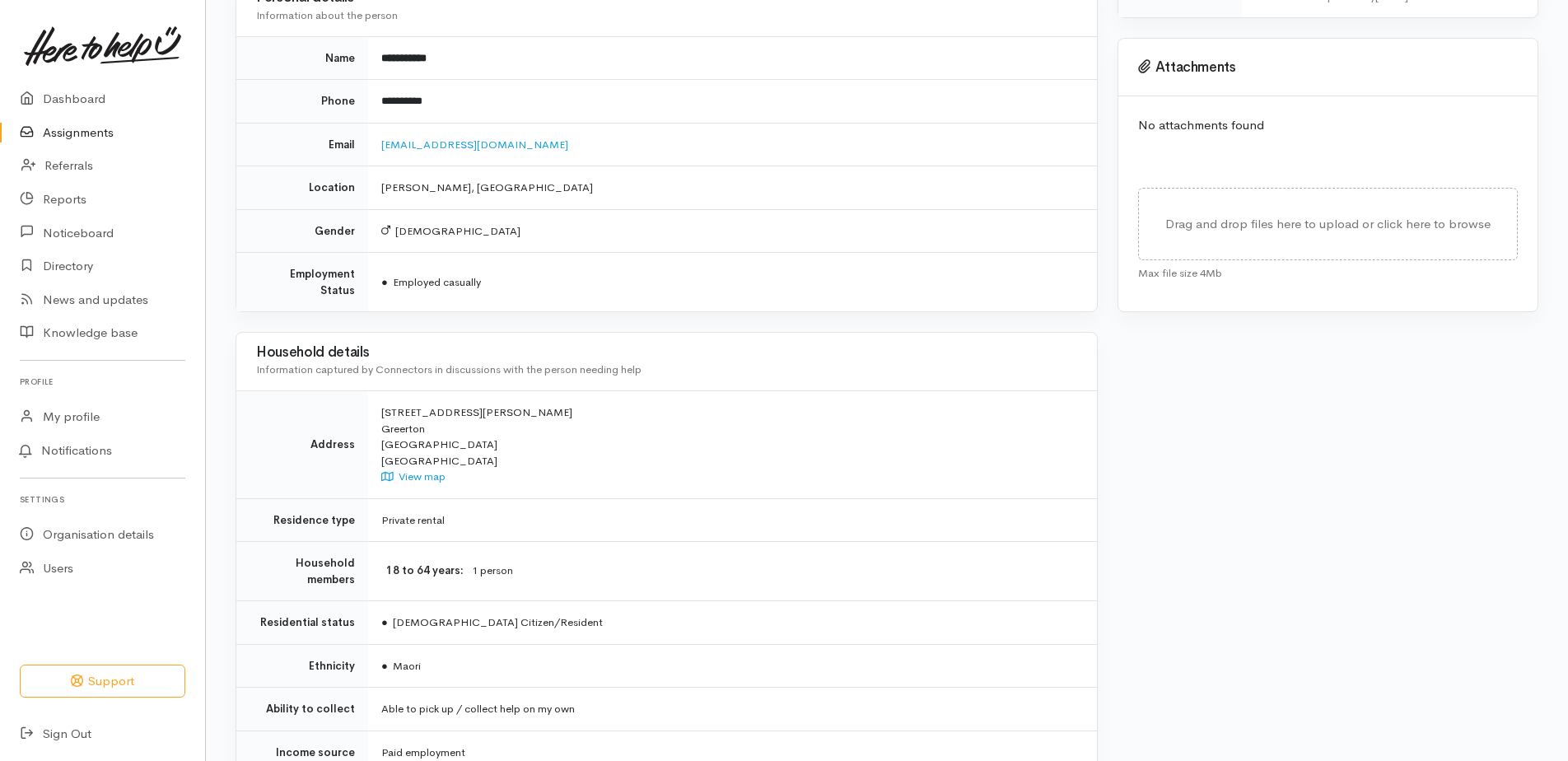
scroll to position [772, 0]
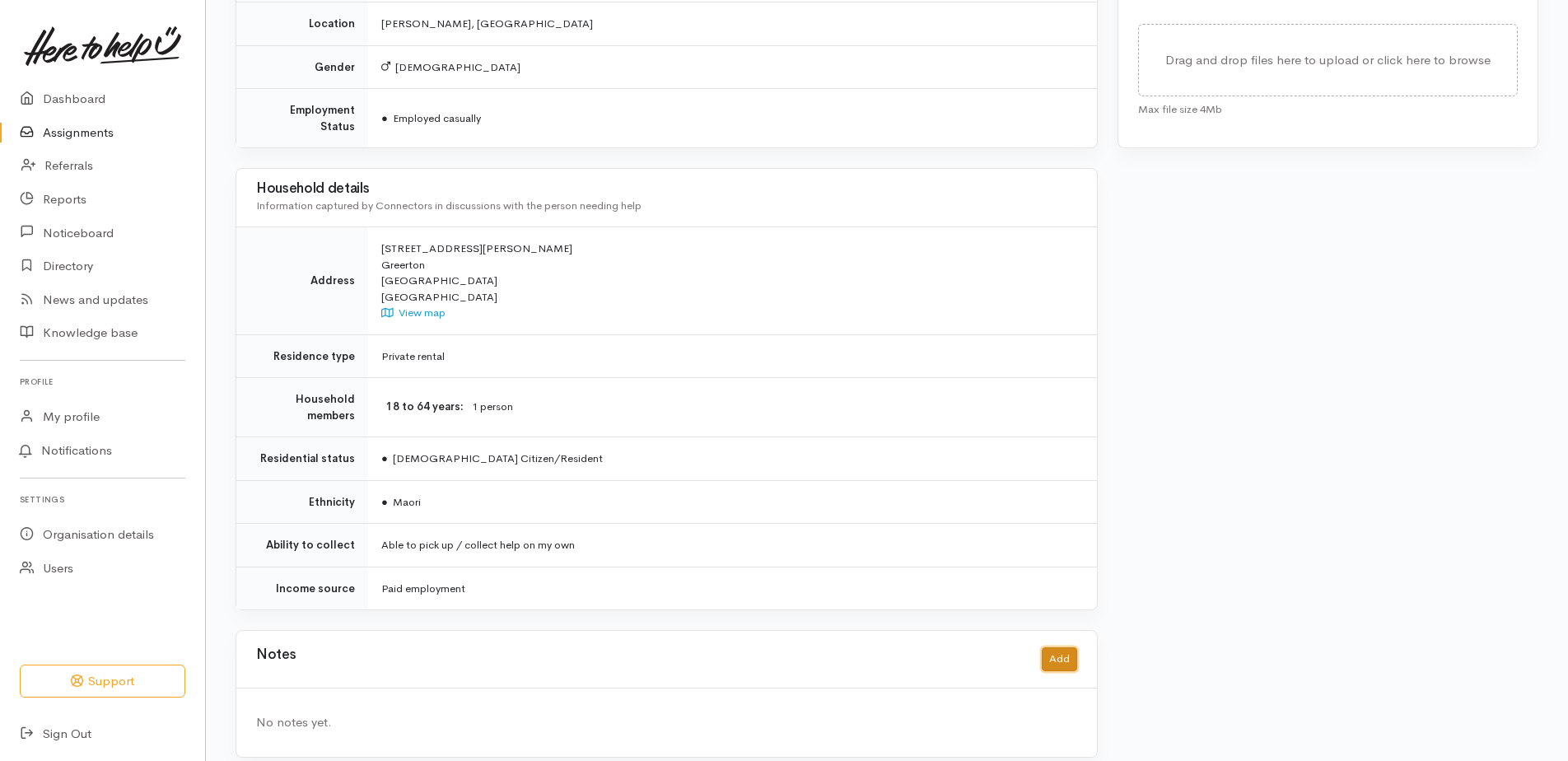
click at [1061, 648] on button "Add" at bounding box center [1059, 659] width 35 height 23
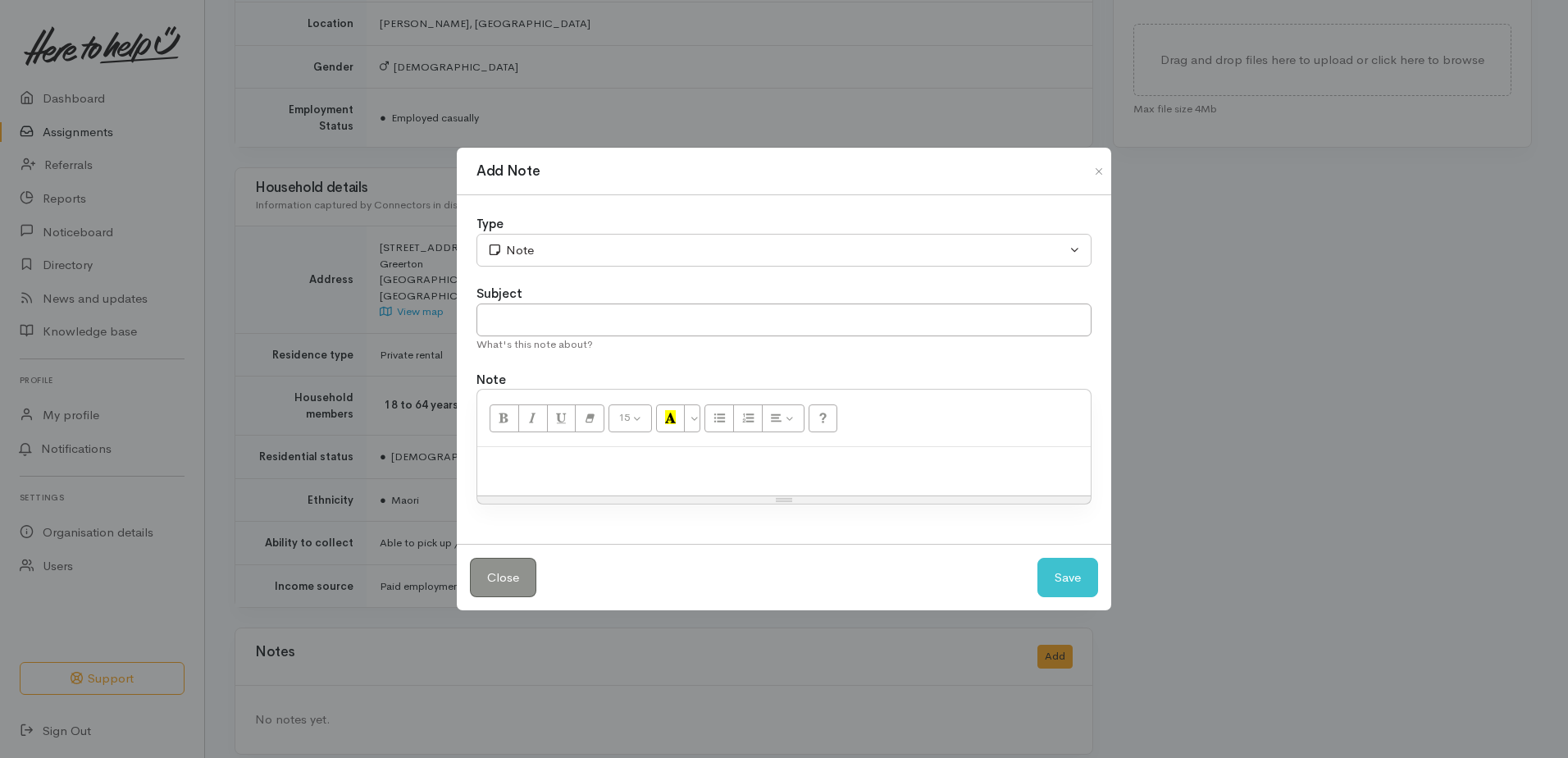
click at [537, 469] on p at bounding box center [783, 464] width 597 height 19
click at [1078, 584] on button "Save" at bounding box center [1067, 578] width 60 height 40
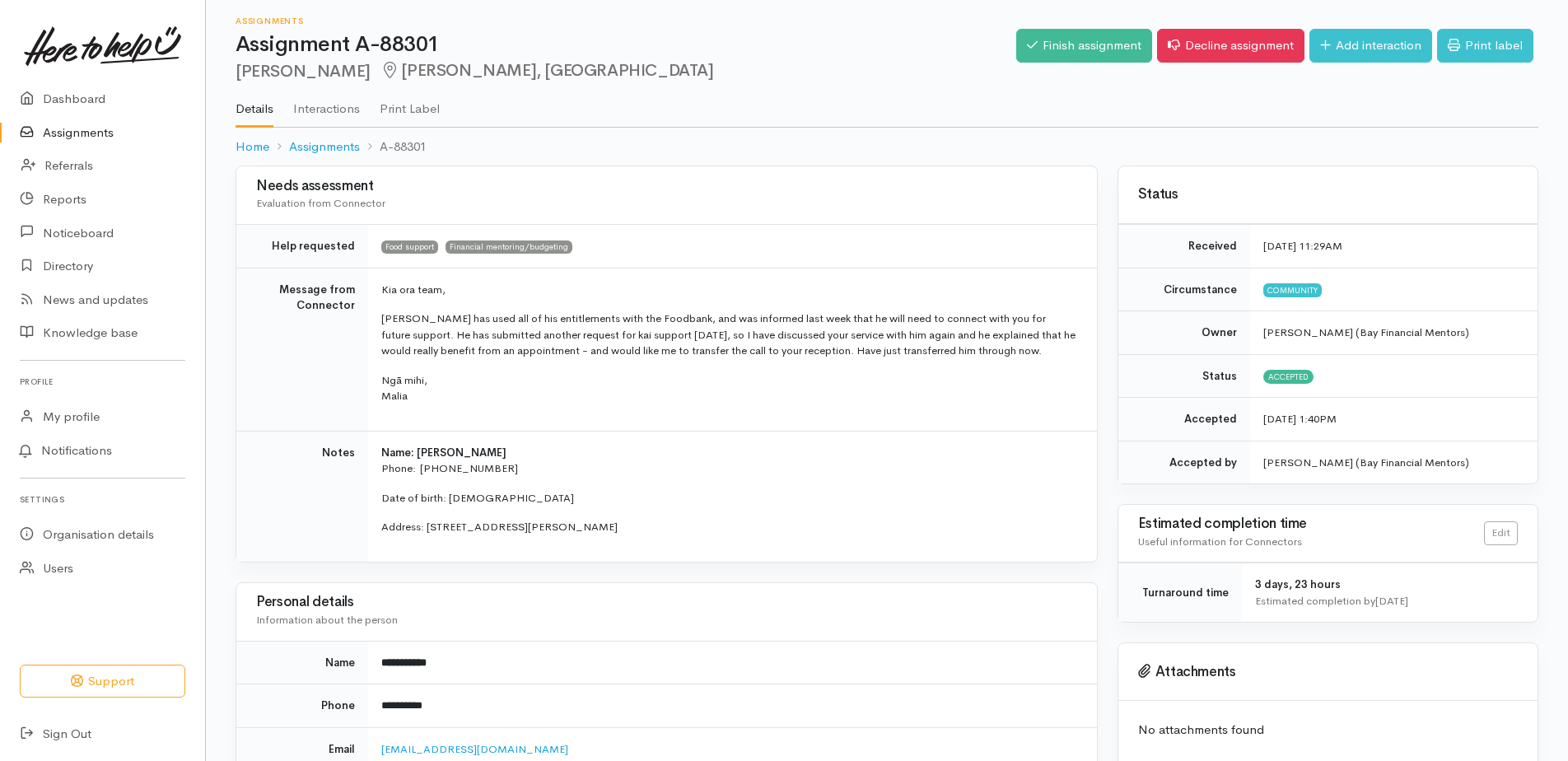
scroll to position [0, 0]
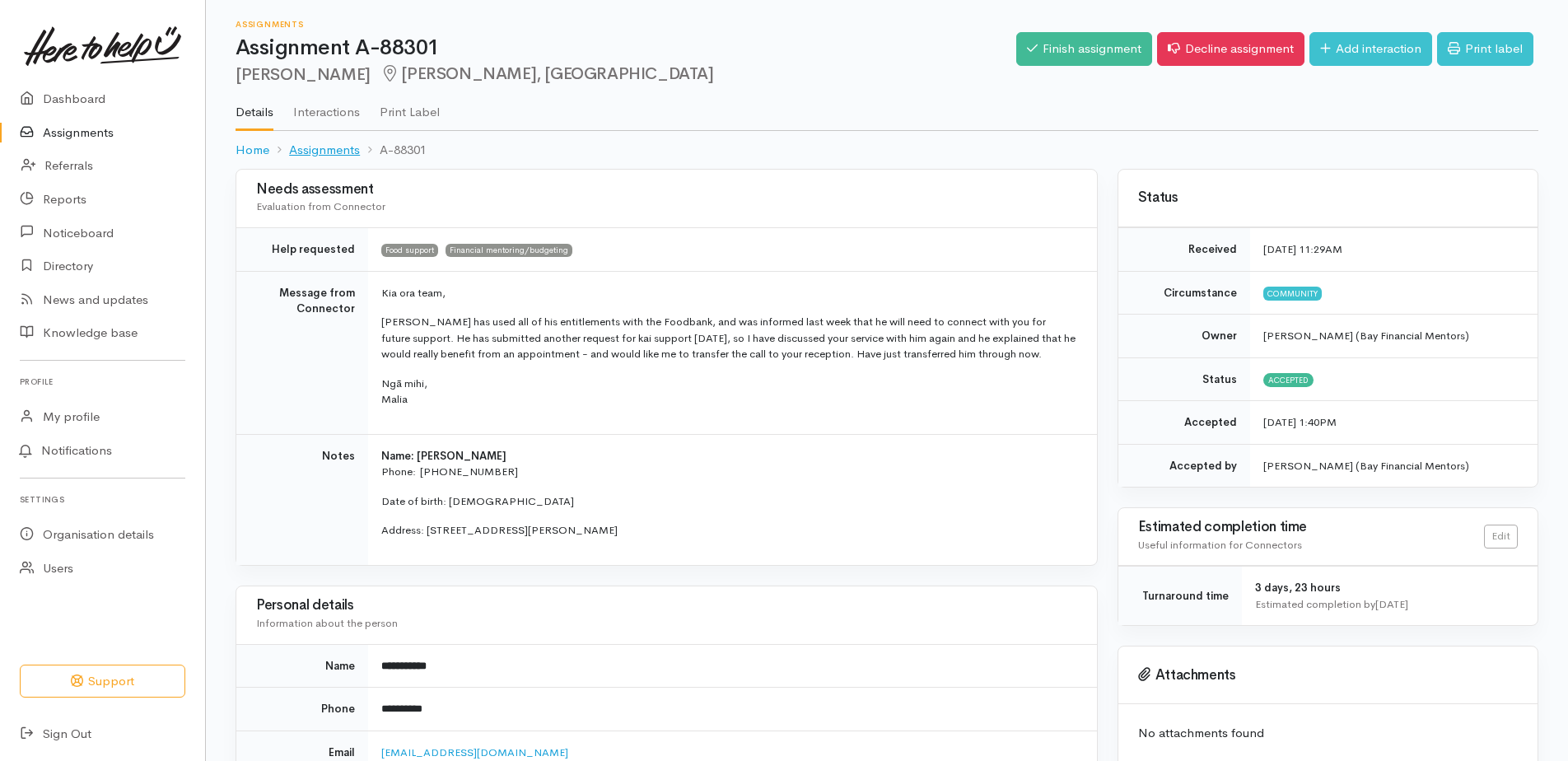
click at [335, 147] on link "Assignments" at bounding box center [325, 150] width 70 height 19
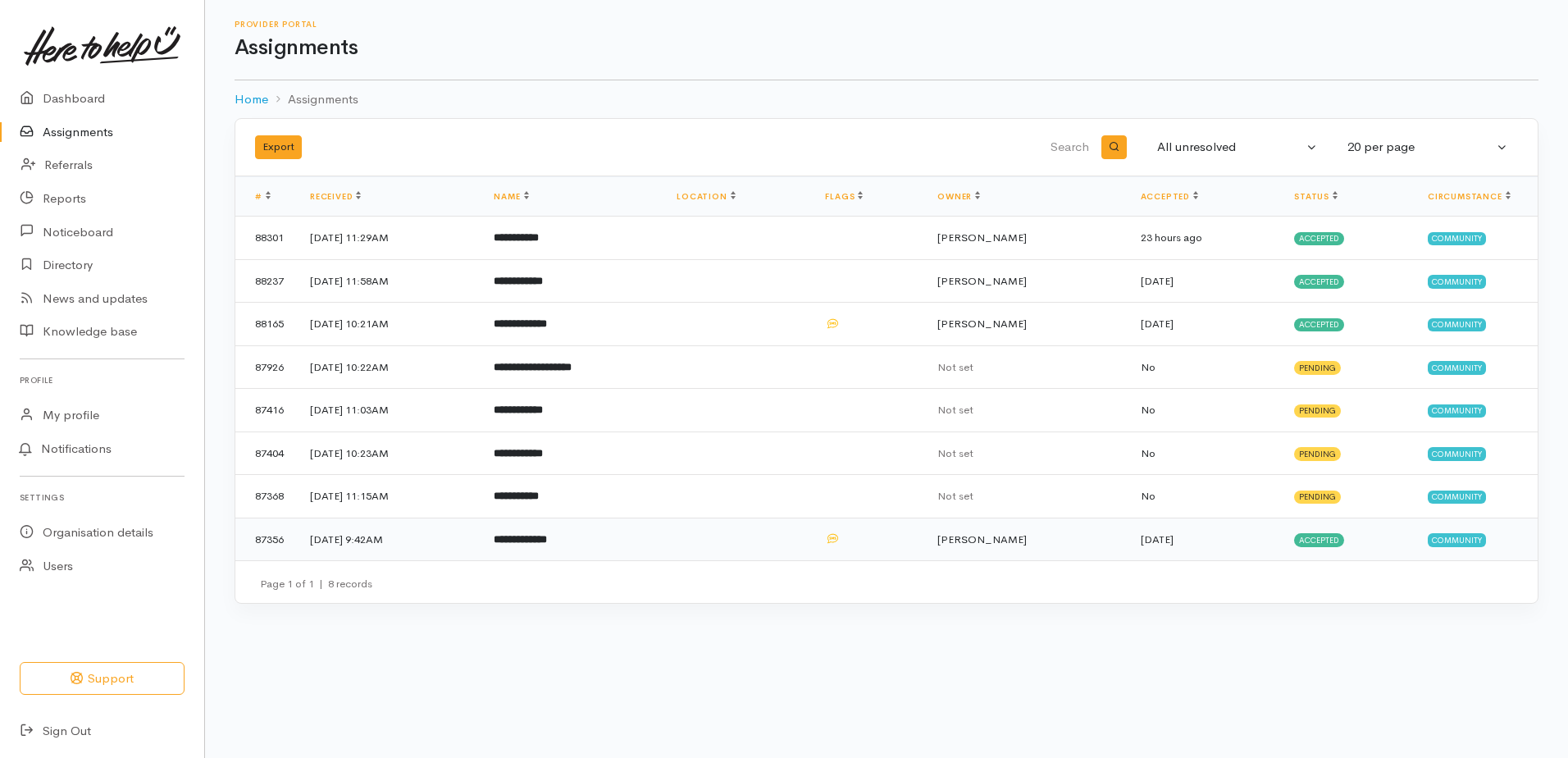
click at [547, 534] on b "**********" at bounding box center [520, 539] width 54 height 11
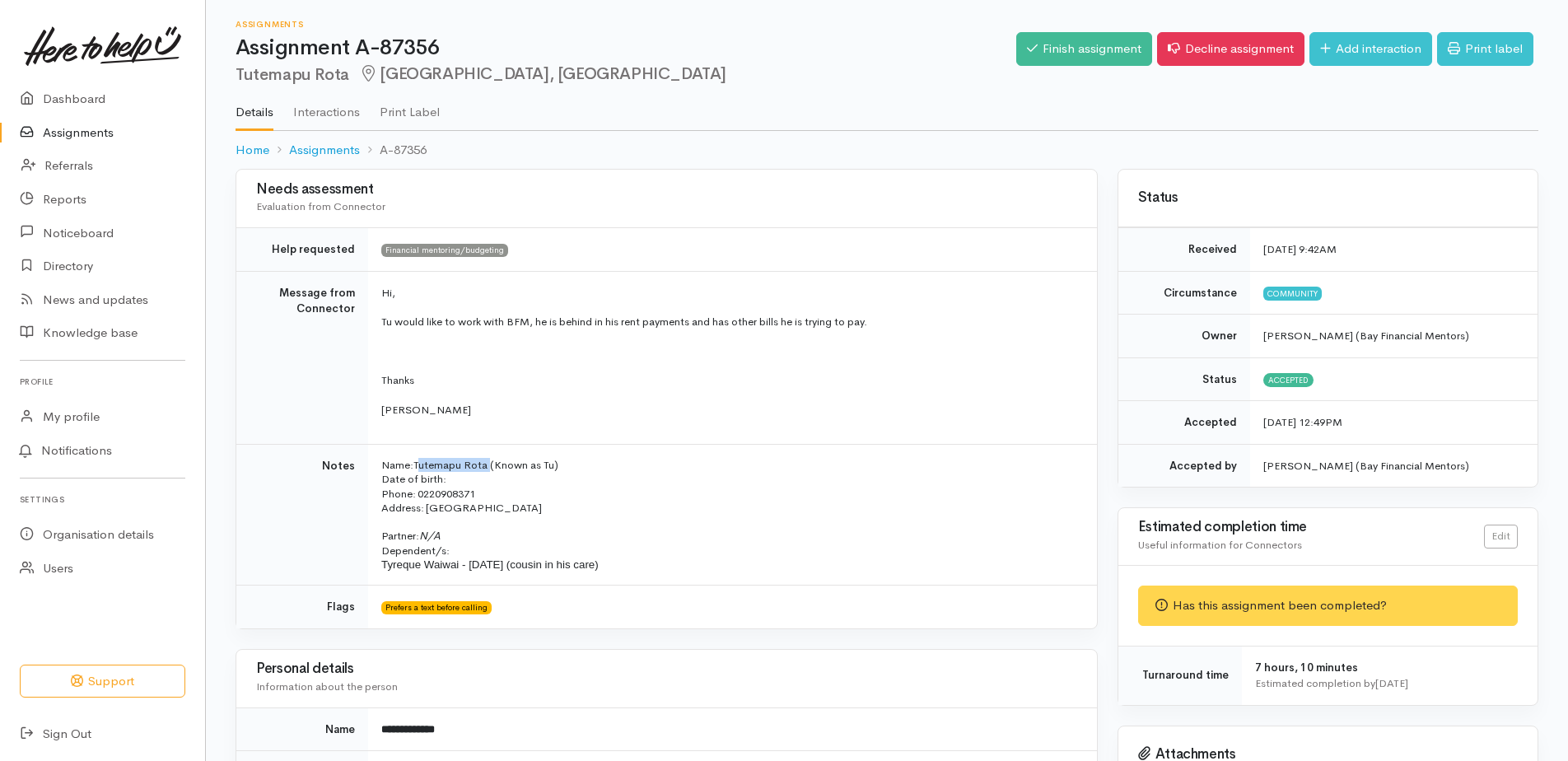
drag, startPoint x: 491, startPoint y: 470, endPoint x: 420, endPoint y: 467, distance: 71.1
click at [420, 467] on p "Name: Tutemapu Rota (Known as Tu) Date of birth: Phone:   [PHONE_NUMBER]" at bounding box center [729, 479] width 695 height 43
copy p "Tutemapu Rota"
click at [1061, 42] on link "Finish assignment" at bounding box center [1084, 49] width 136 height 34
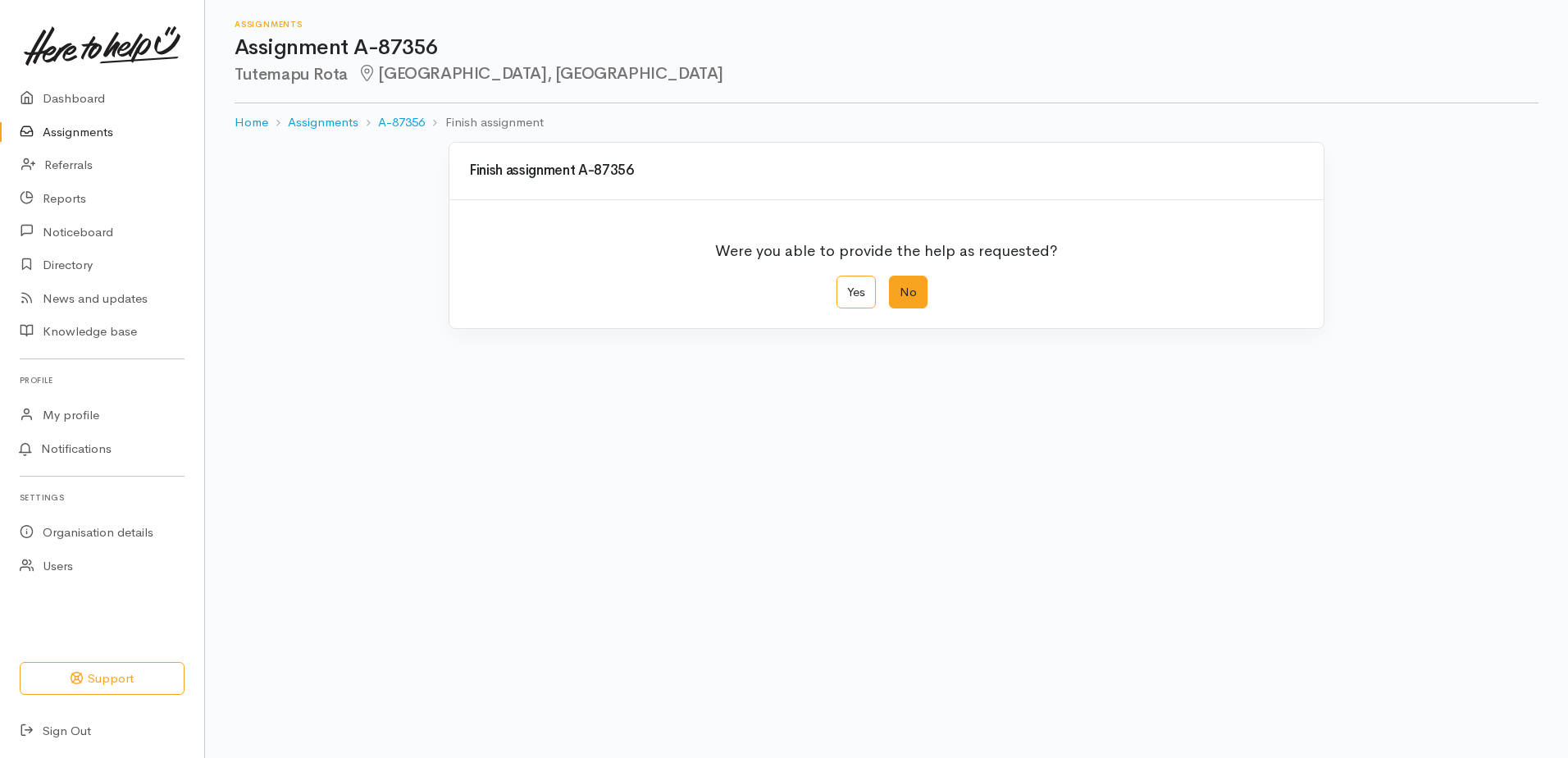
click at [901, 284] on label "No" at bounding box center [909, 292] width 39 height 34
click at [900, 284] on input "No" at bounding box center [894, 281] width 11 height 11
radio input "true"
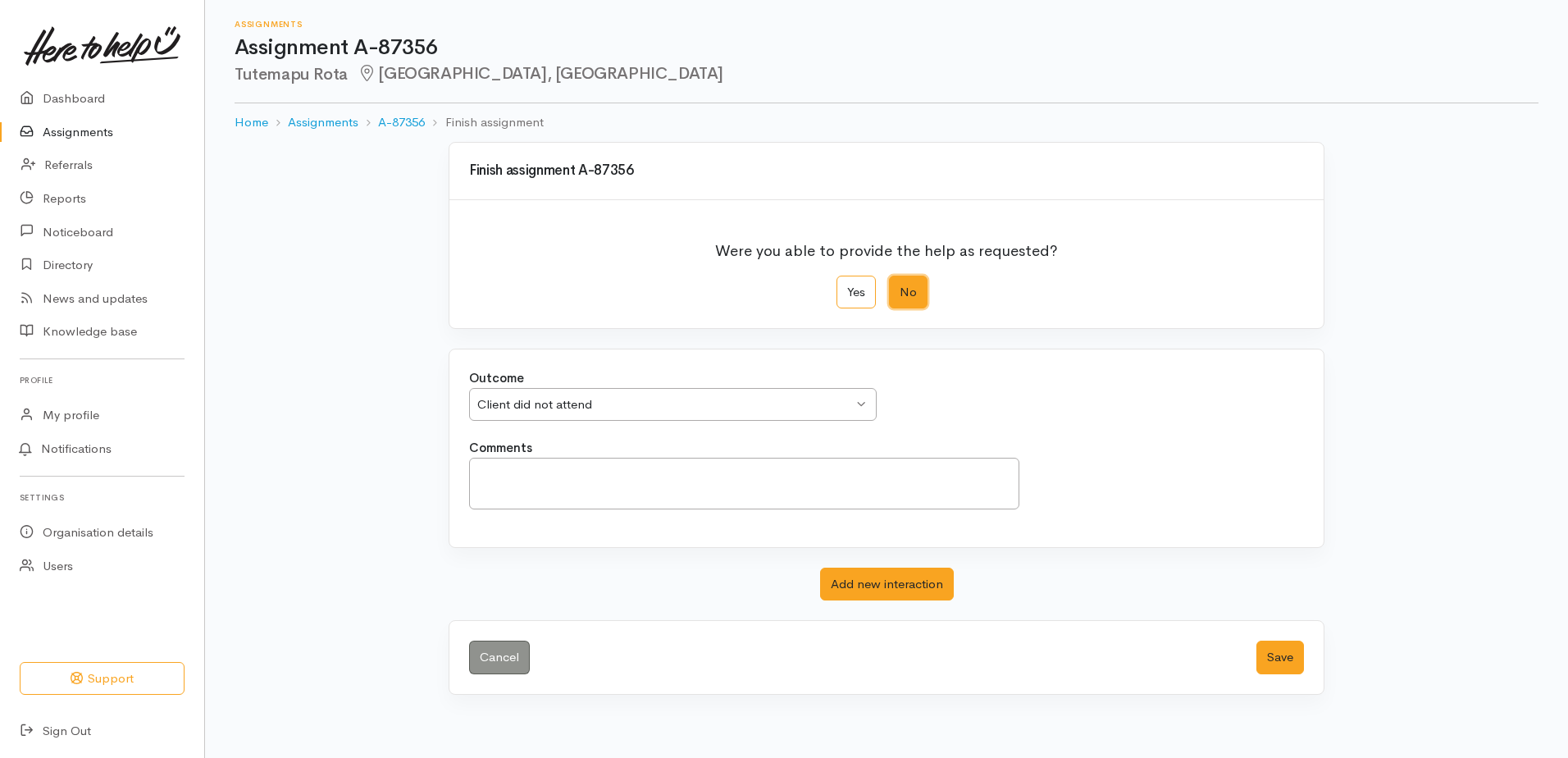
click at [636, 399] on div "Client did not attend" at bounding box center [665, 404] width 376 height 19
click at [1283, 655] on button "Save" at bounding box center [1280, 658] width 48 height 34
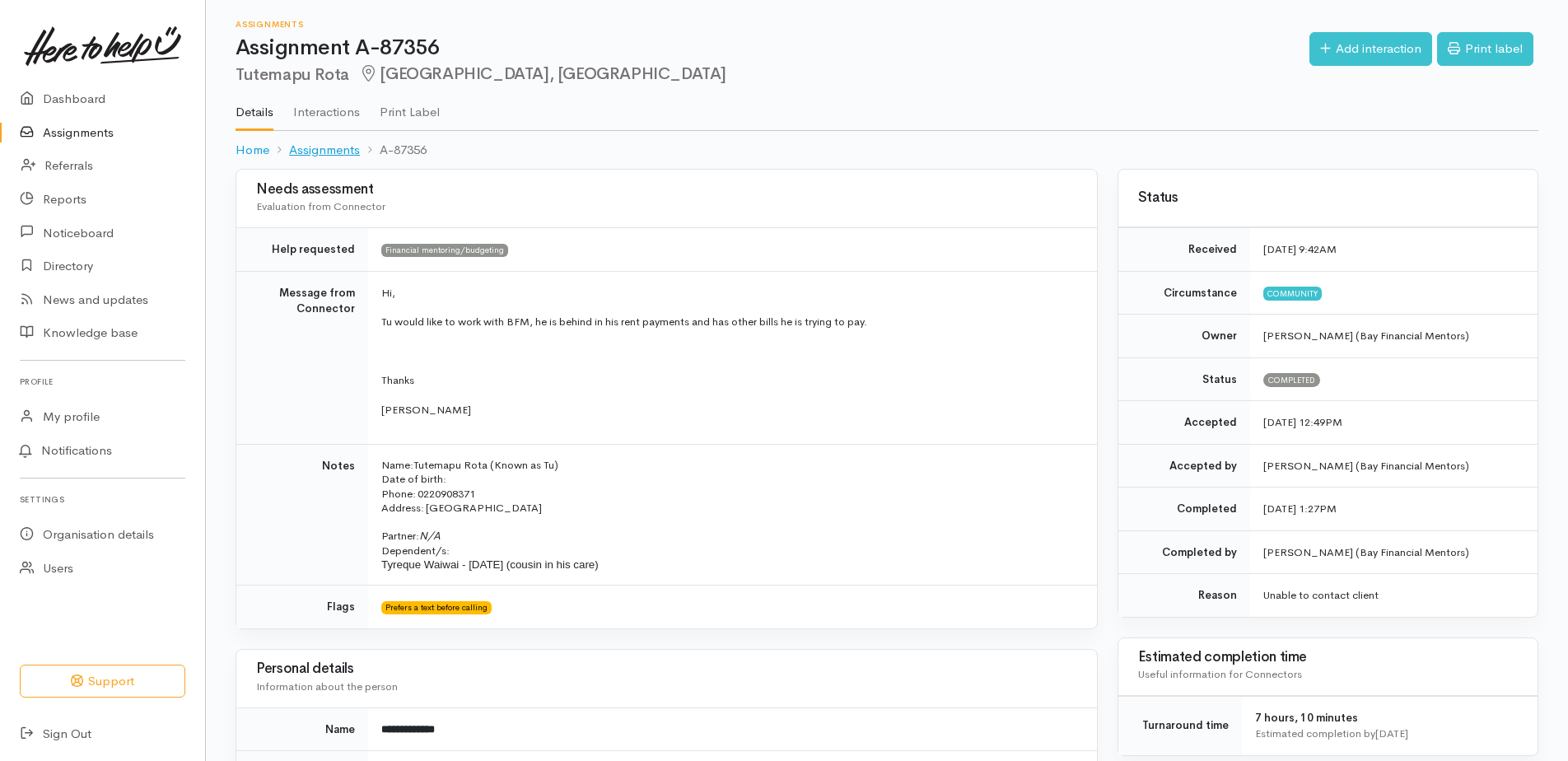
click at [320, 147] on link "Assignments" at bounding box center [325, 150] width 70 height 19
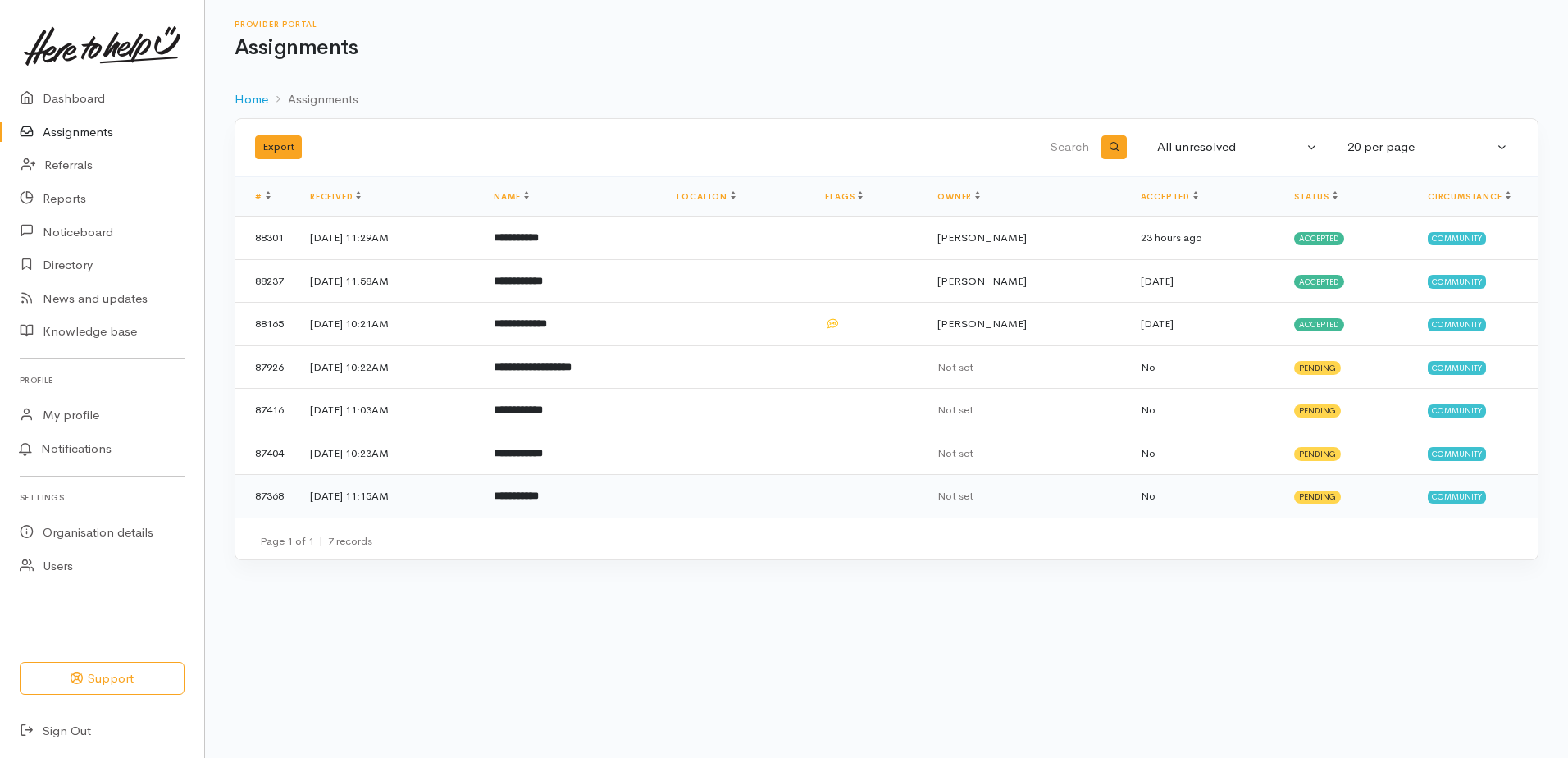
click at [539, 493] on b "**********" at bounding box center [516, 495] width 45 height 11
drag, startPoint x: 568, startPoint y: 493, endPoint x: 546, endPoint y: 493, distance: 22.0
click at [539, 493] on b "**********" at bounding box center [516, 495] width 45 height 11
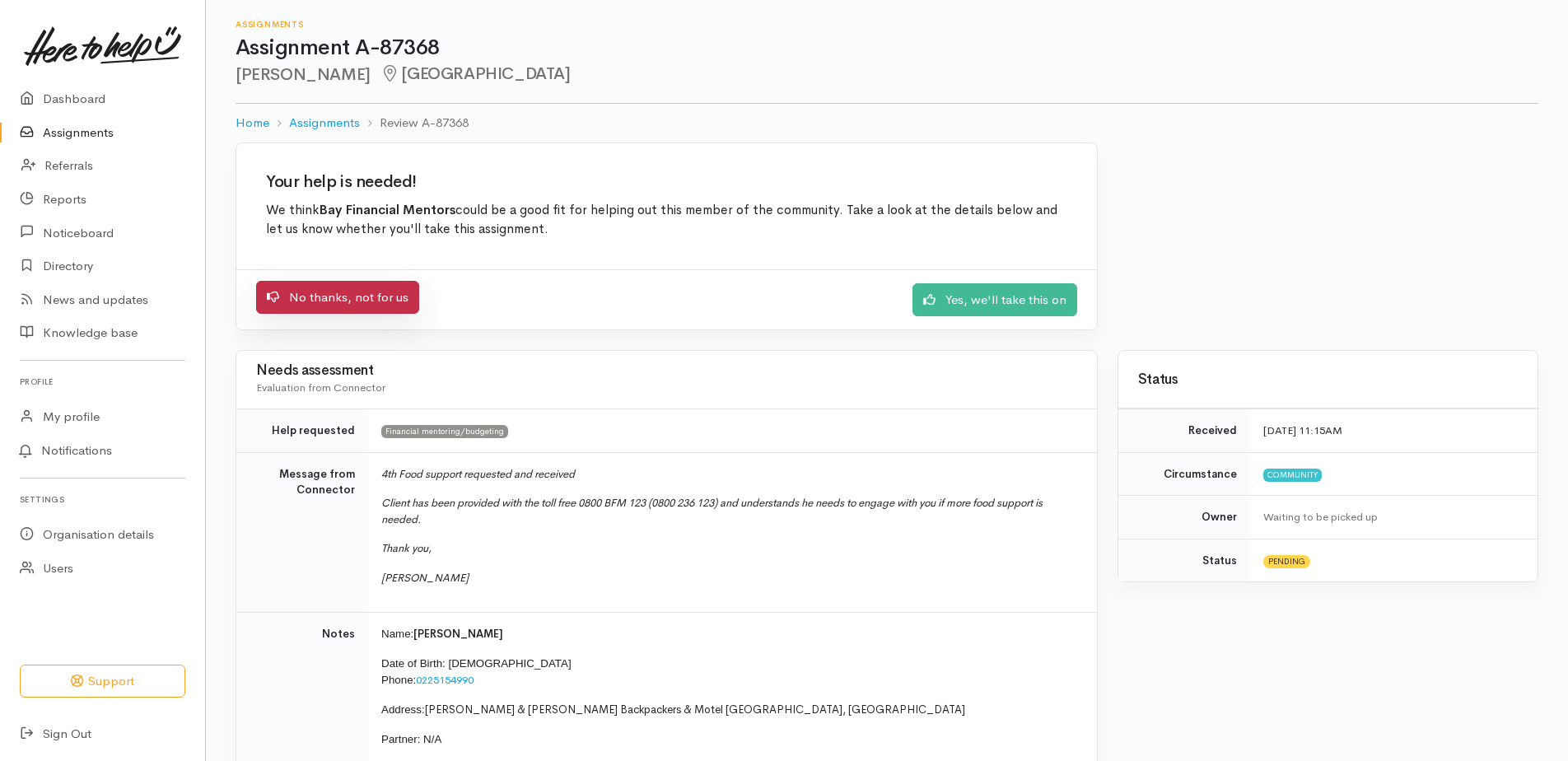
click at [318, 301] on link "No thanks, not for us" at bounding box center [337, 297] width 163 height 34
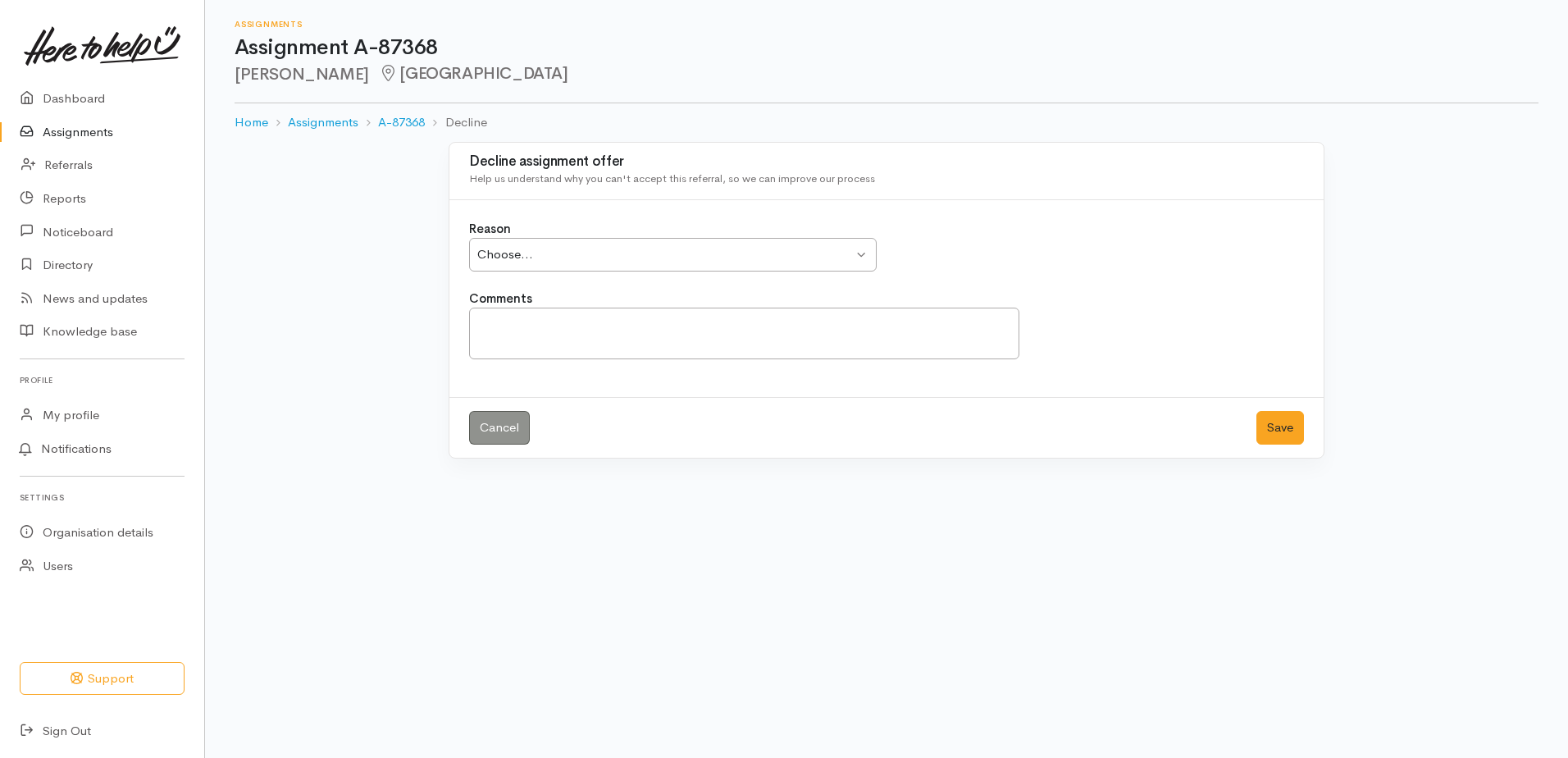
click at [692, 264] on div "Choose... Choose..." at bounding box center [673, 254] width 407 height 34
click at [544, 323] on textarea "Comments" at bounding box center [744, 333] width 550 height 52
type textarea "Did not make an appt"
click at [1278, 423] on button "Save" at bounding box center [1280, 428] width 48 height 34
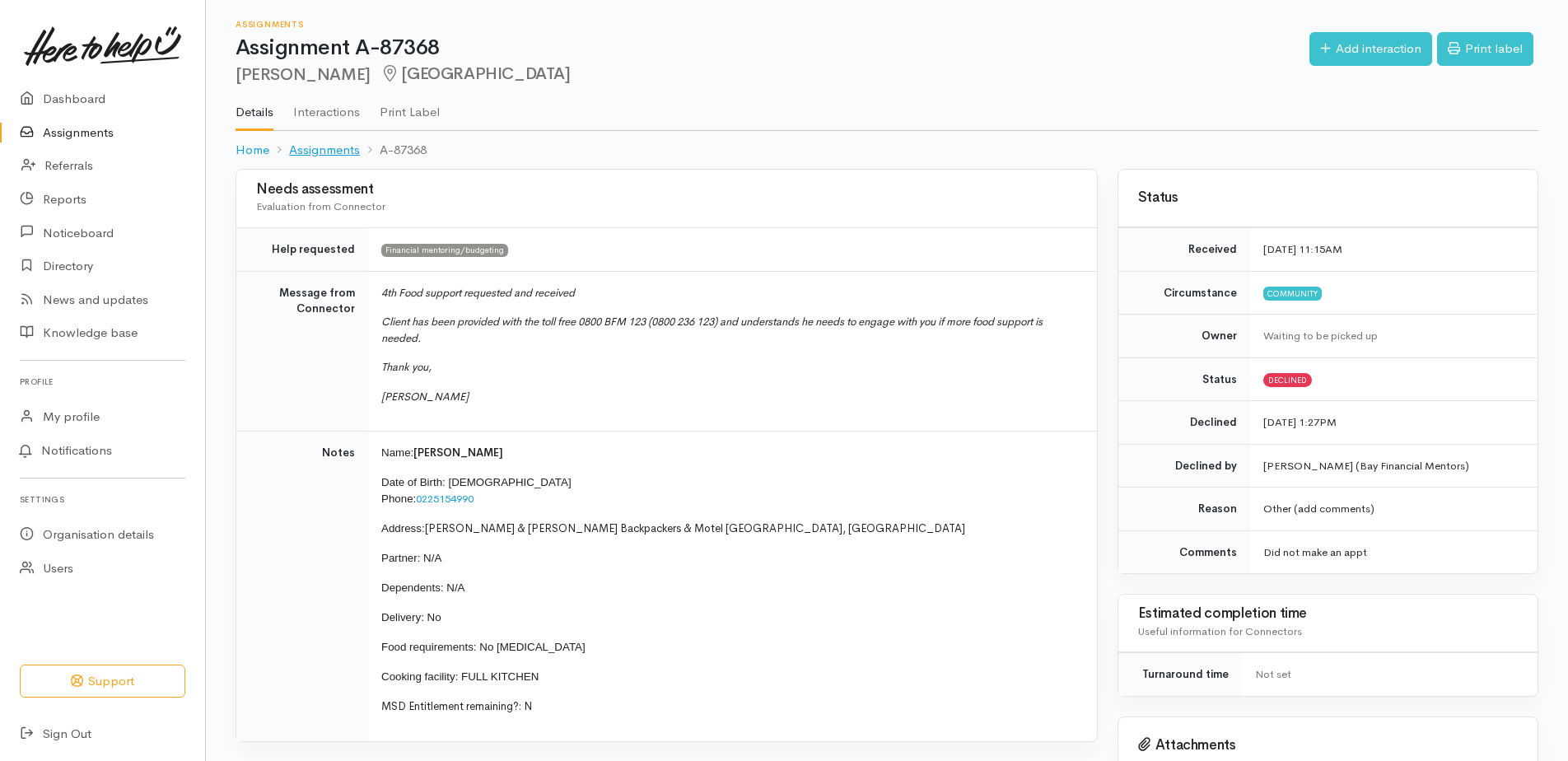
click at [326, 154] on link "Assignments" at bounding box center [325, 150] width 70 height 19
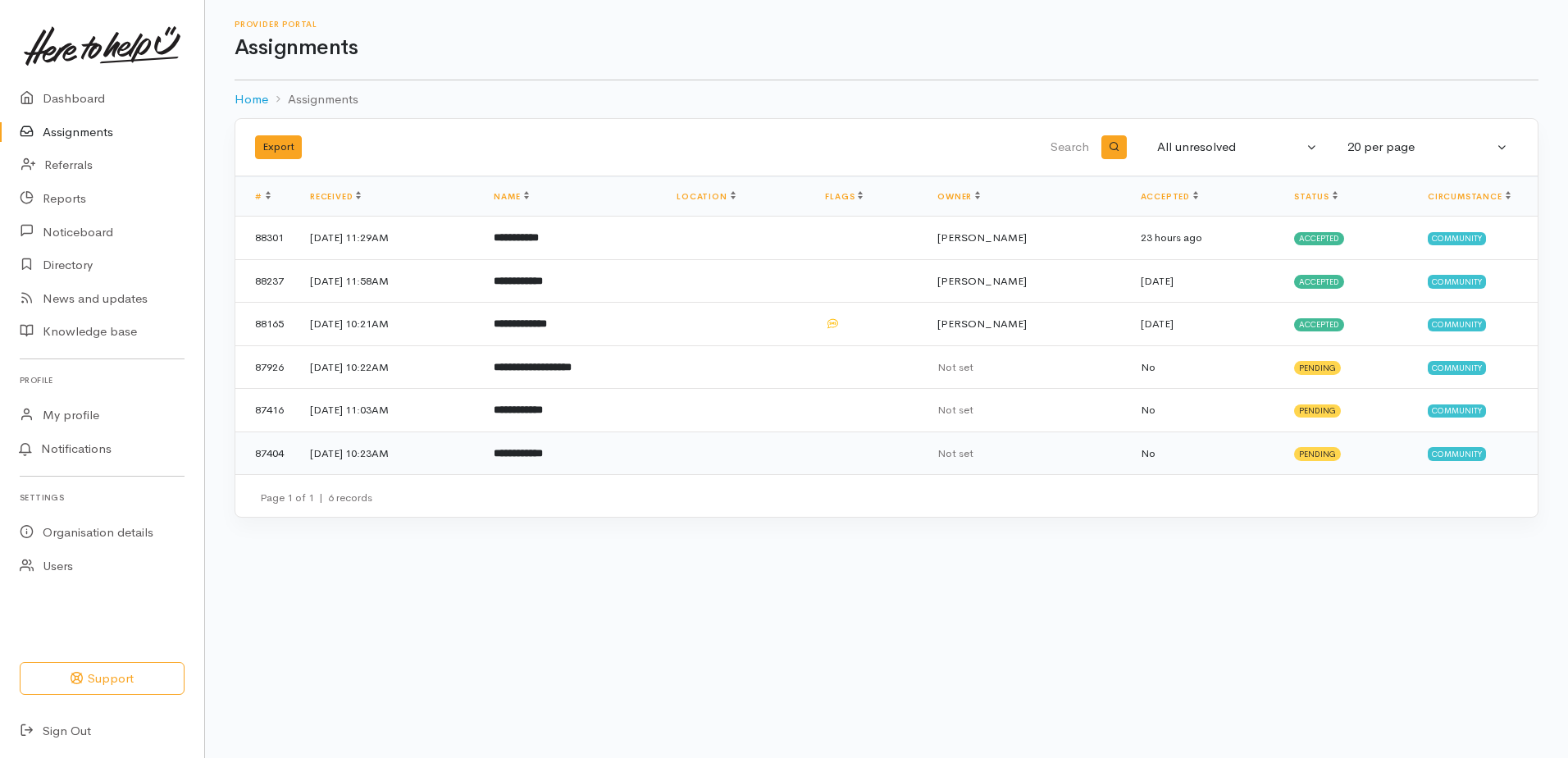
click at [542, 452] on b "**********" at bounding box center [518, 453] width 50 height 11
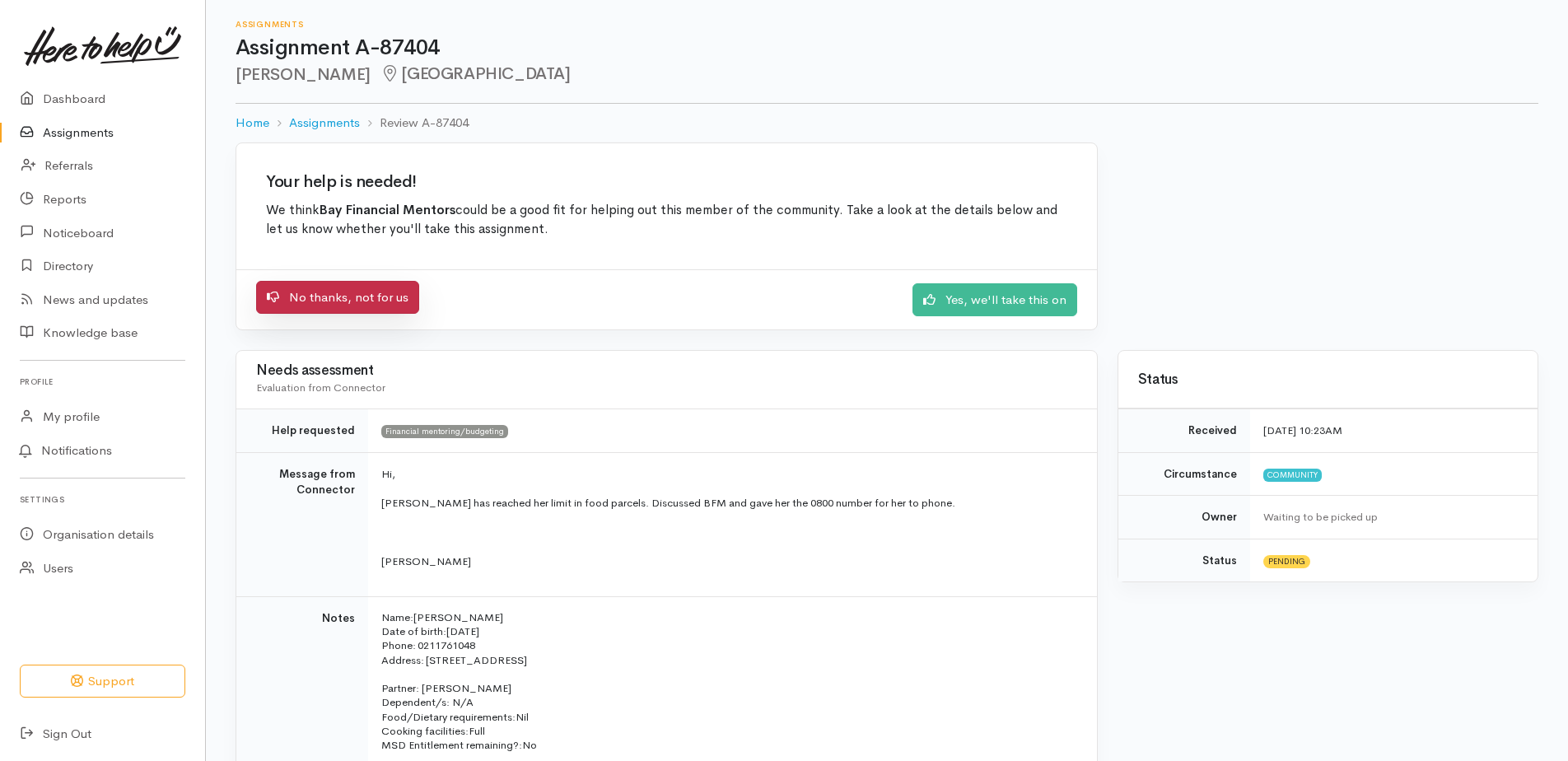
click at [352, 289] on link "No thanks, not for us" at bounding box center [337, 297] width 163 height 34
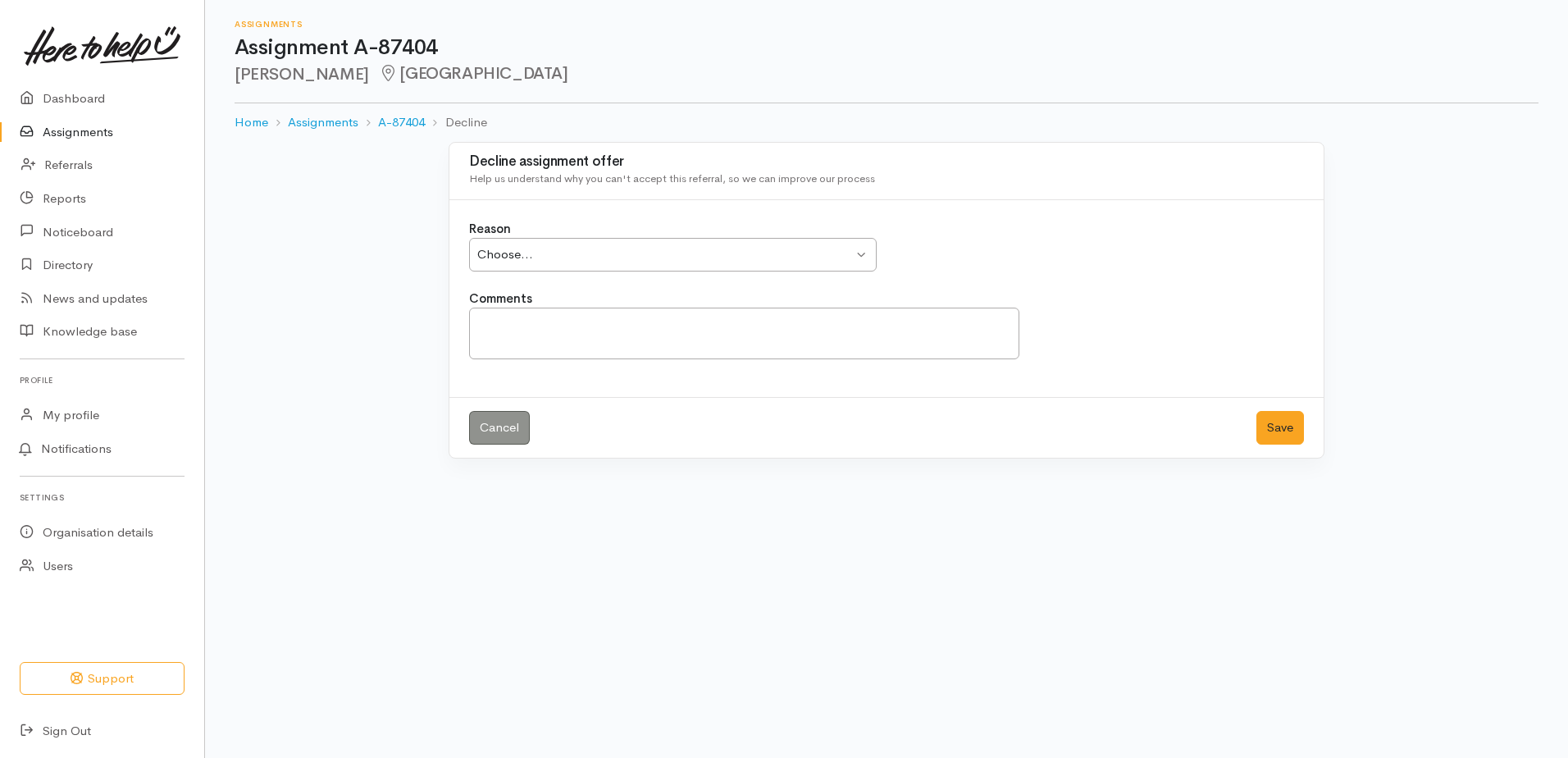
click at [642, 252] on div "Choose..." at bounding box center [665, 254] width 376 height 19
click at [529, 337] on textarea "Comments" at bounding box center [744, 333] width 550 height 52
type textarea "Did not book"
click at [1286, 433] on button "Save" at bounding box center [1280, 428] width 48 height 34
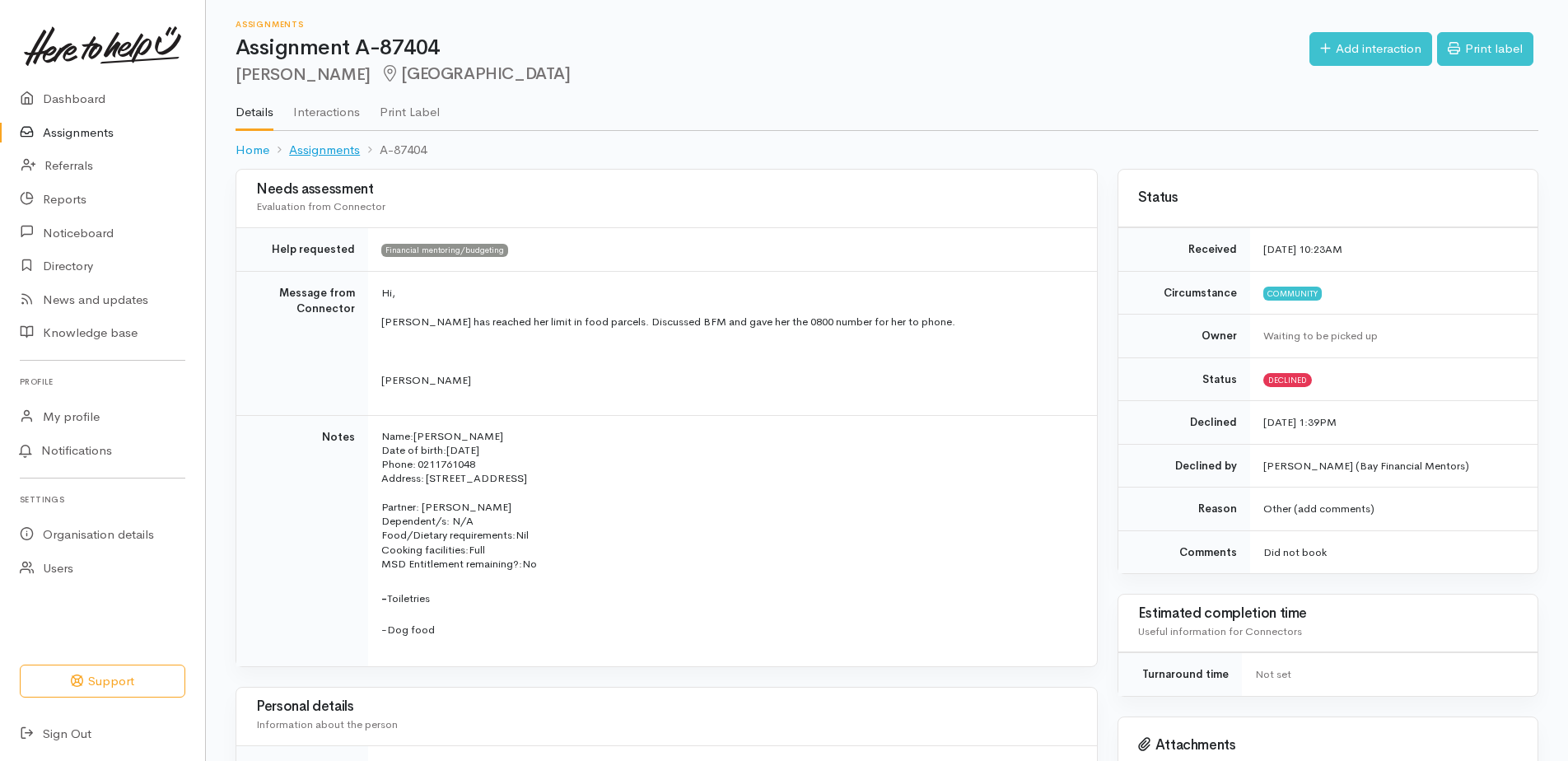
click at [309, 150] on link "Assignments" at bounding box center [325, 150] width 70 height 19
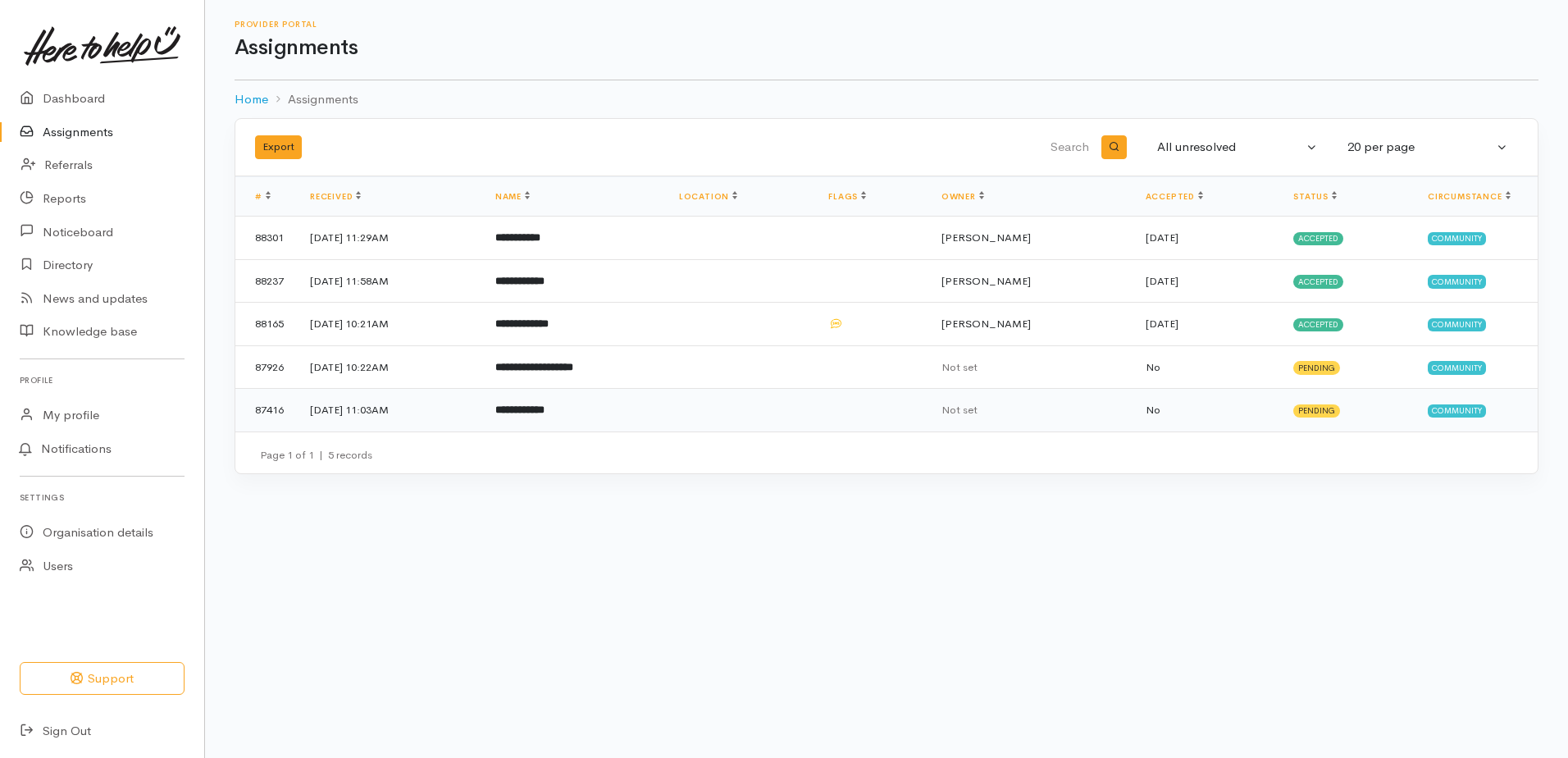
click at [544, 410] on b "**********" at bounding box center [520, 409] width 50 height 11
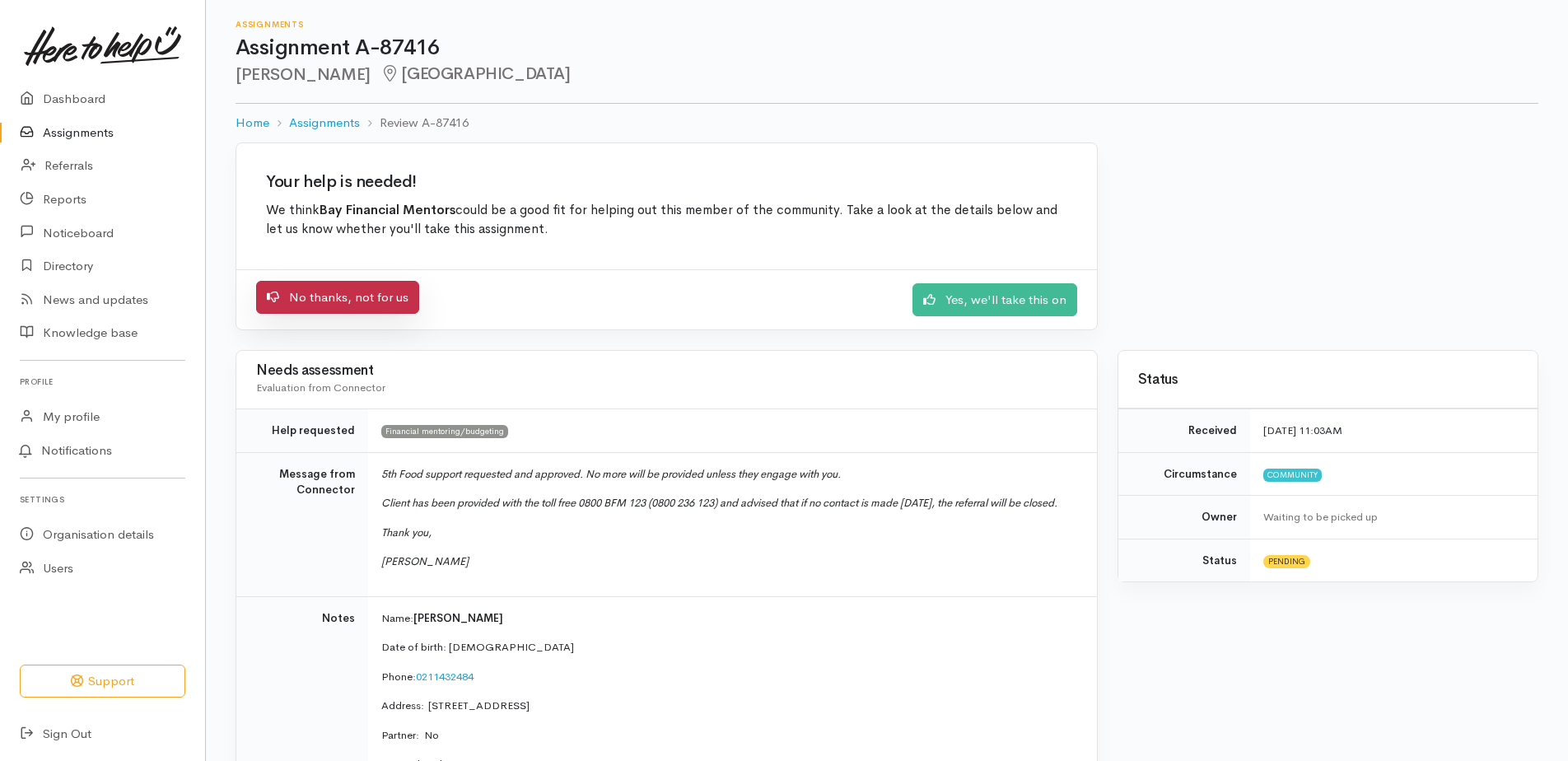
click at [356, 300] on link "No thanks, not for us" at bounding box center [337, 297] width 163 height 34
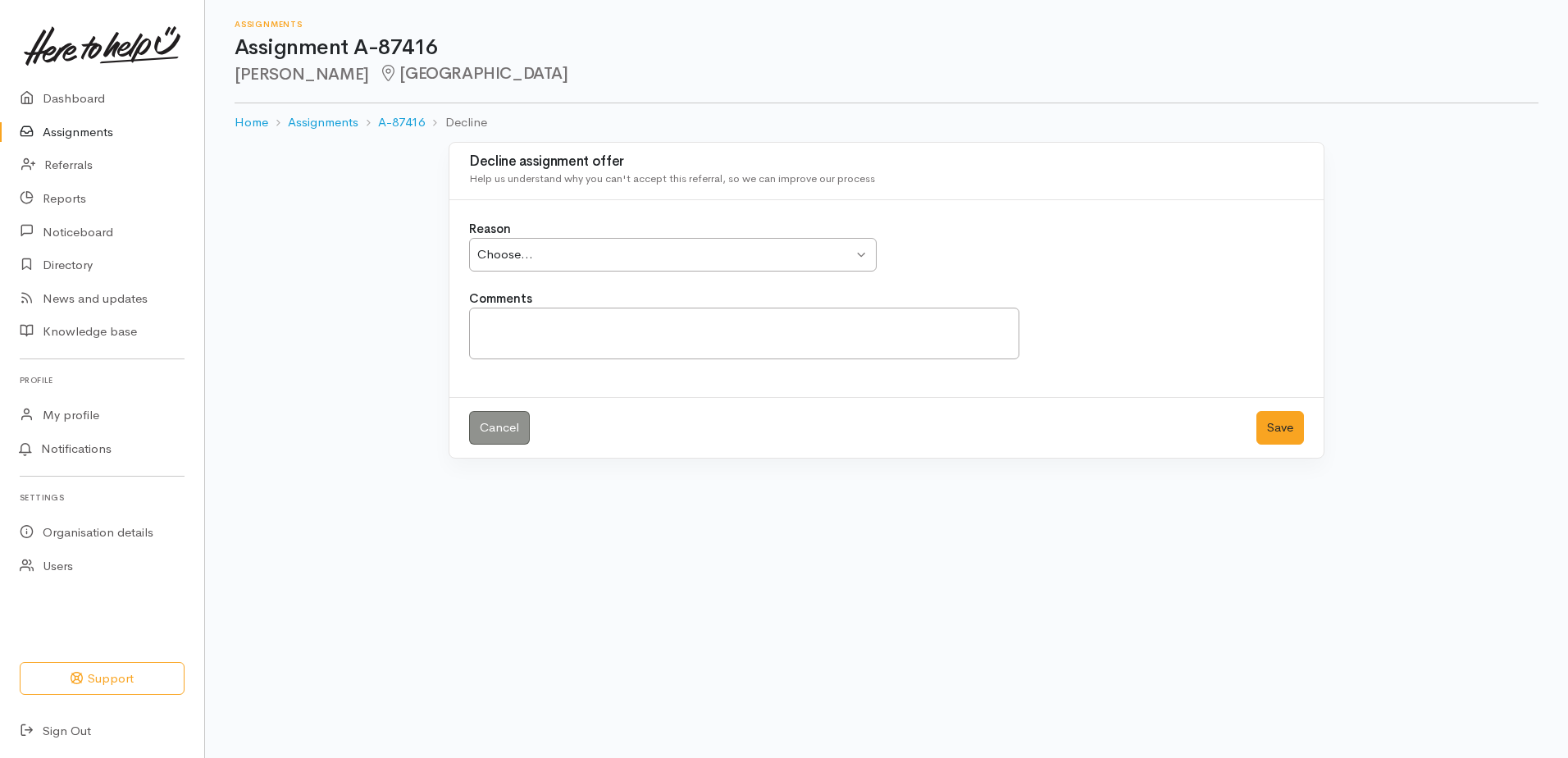
click at [605, 247] on div "Choose..." at bounding box center [665, 254] width 376 height 19
click at [639, 326] on textarea "Comments" at bounding box center [744, 333] width 550 height 52
type textarea "Did not book"
click at [1279, 429] on button "Save" at bounding box center [1280, 428] width 48 height 34
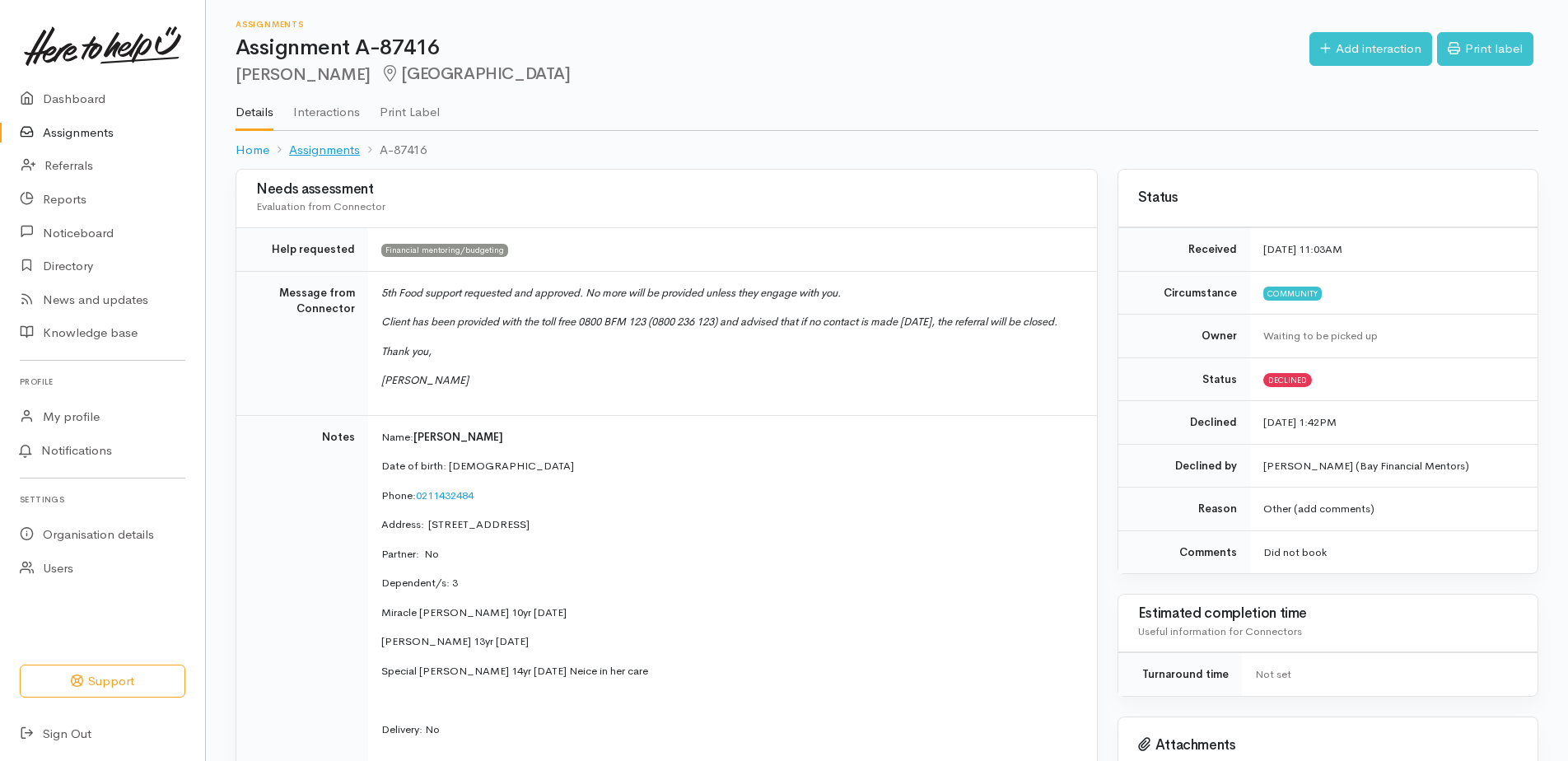
click at [340, 149] on link "Assignments" at bounding box center [325, 150] width 70 height 19
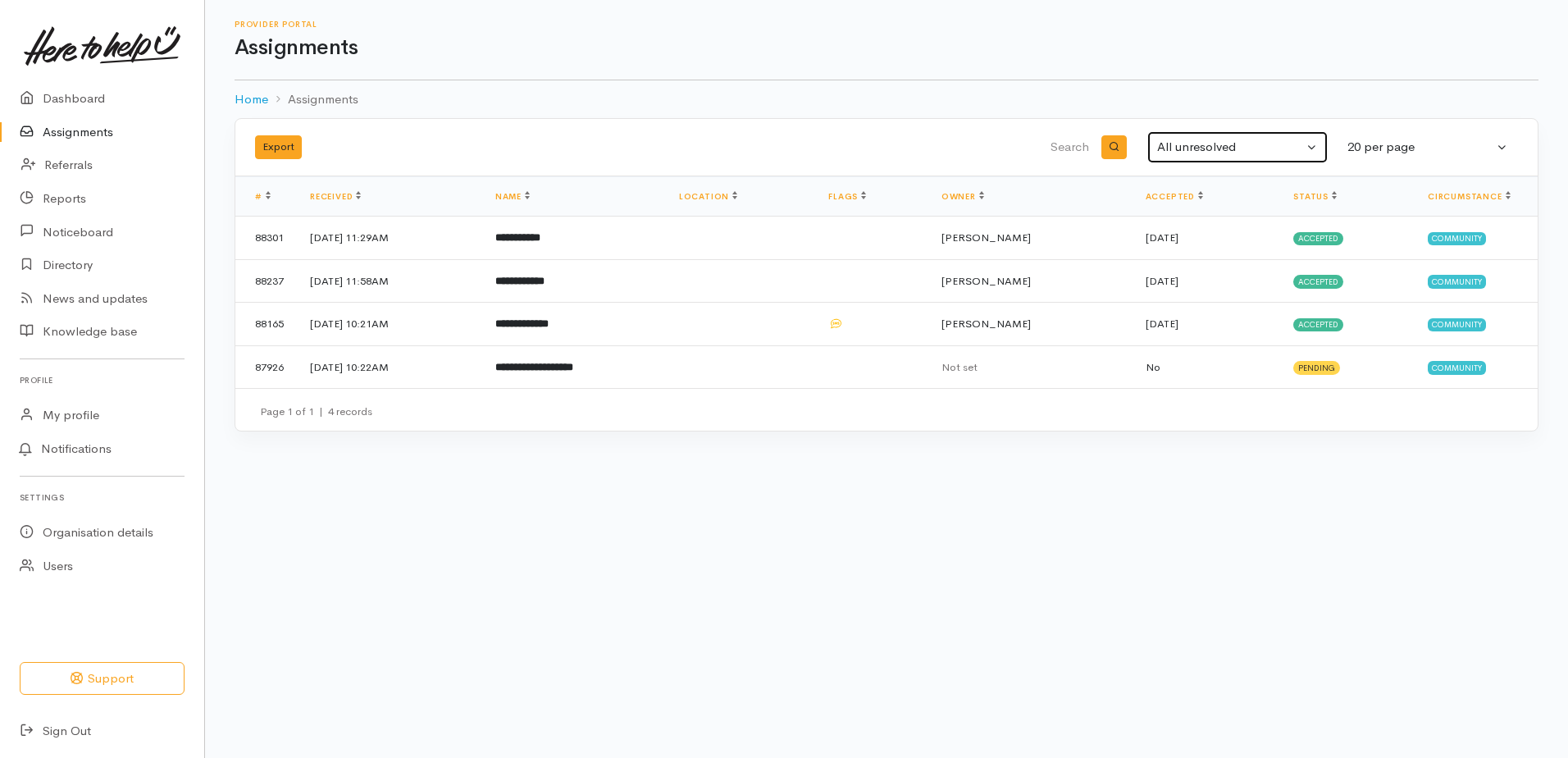
click at [1235, 143] on div "All unresolved" at bounding box center [1230, 146] width 146 height 19
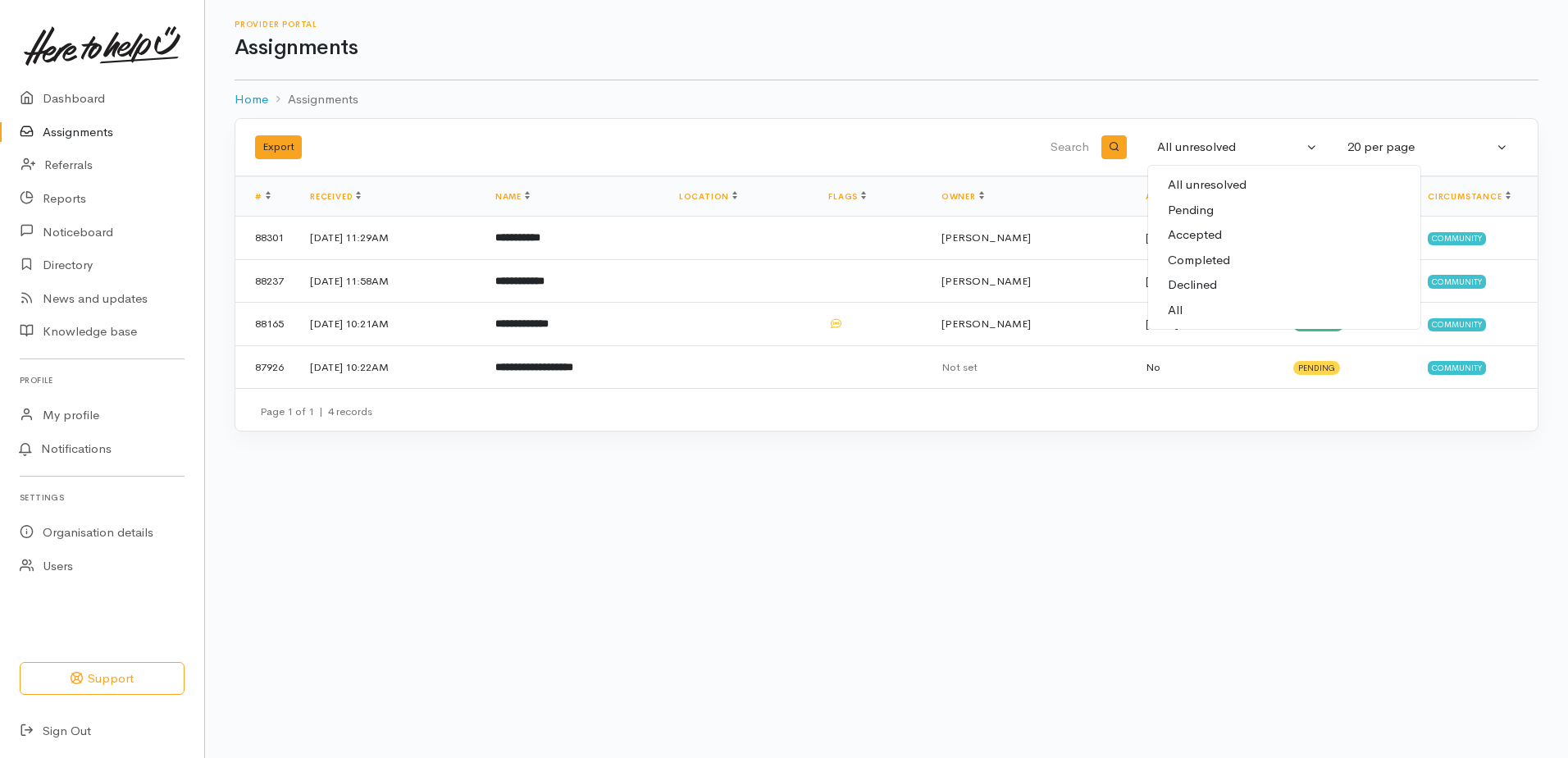
click at [1176, 311] on span "All" at bounding box center [1175, 310] width 15 height 19
select select "All"
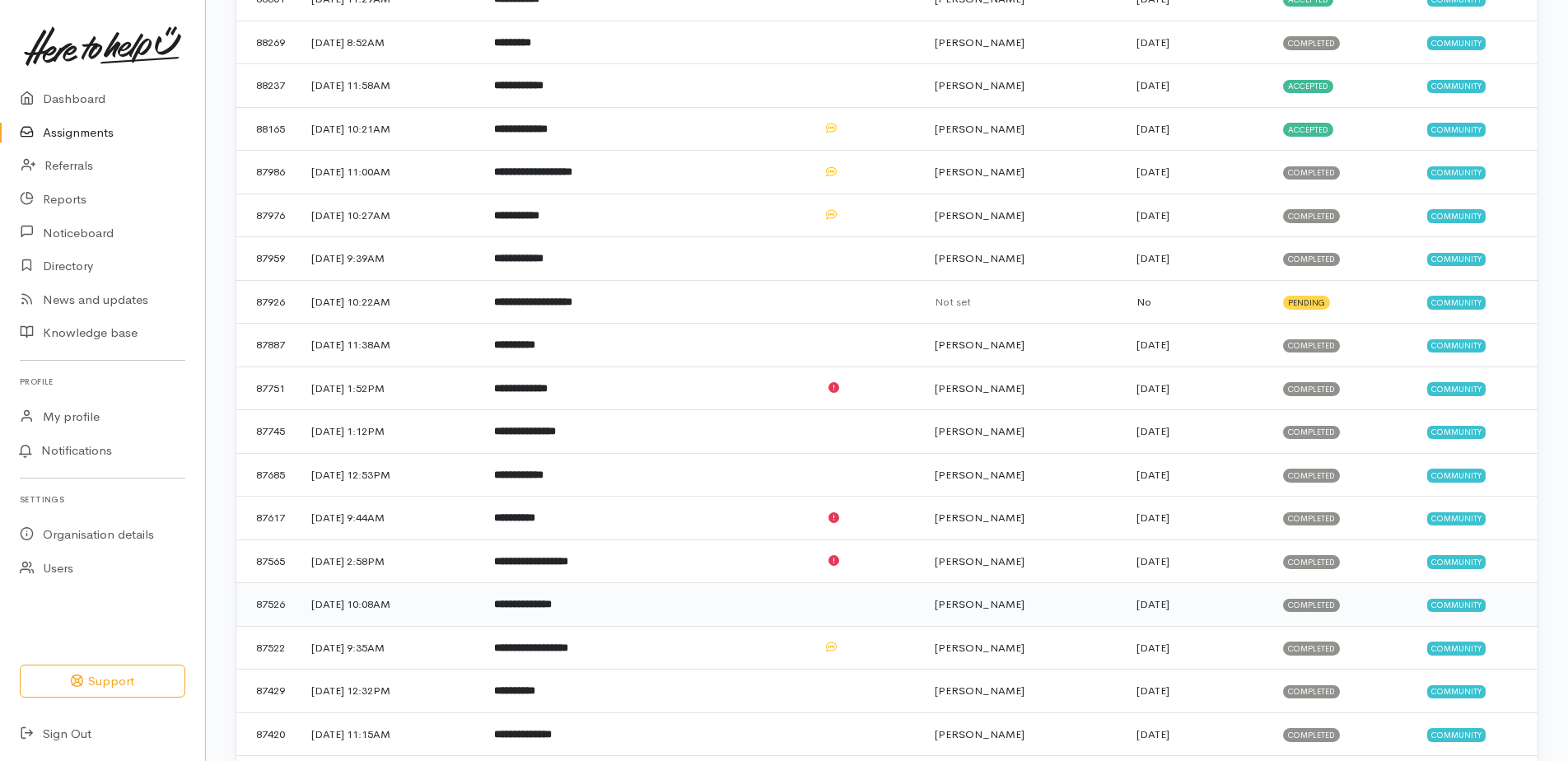
scroll to position [399, 0]
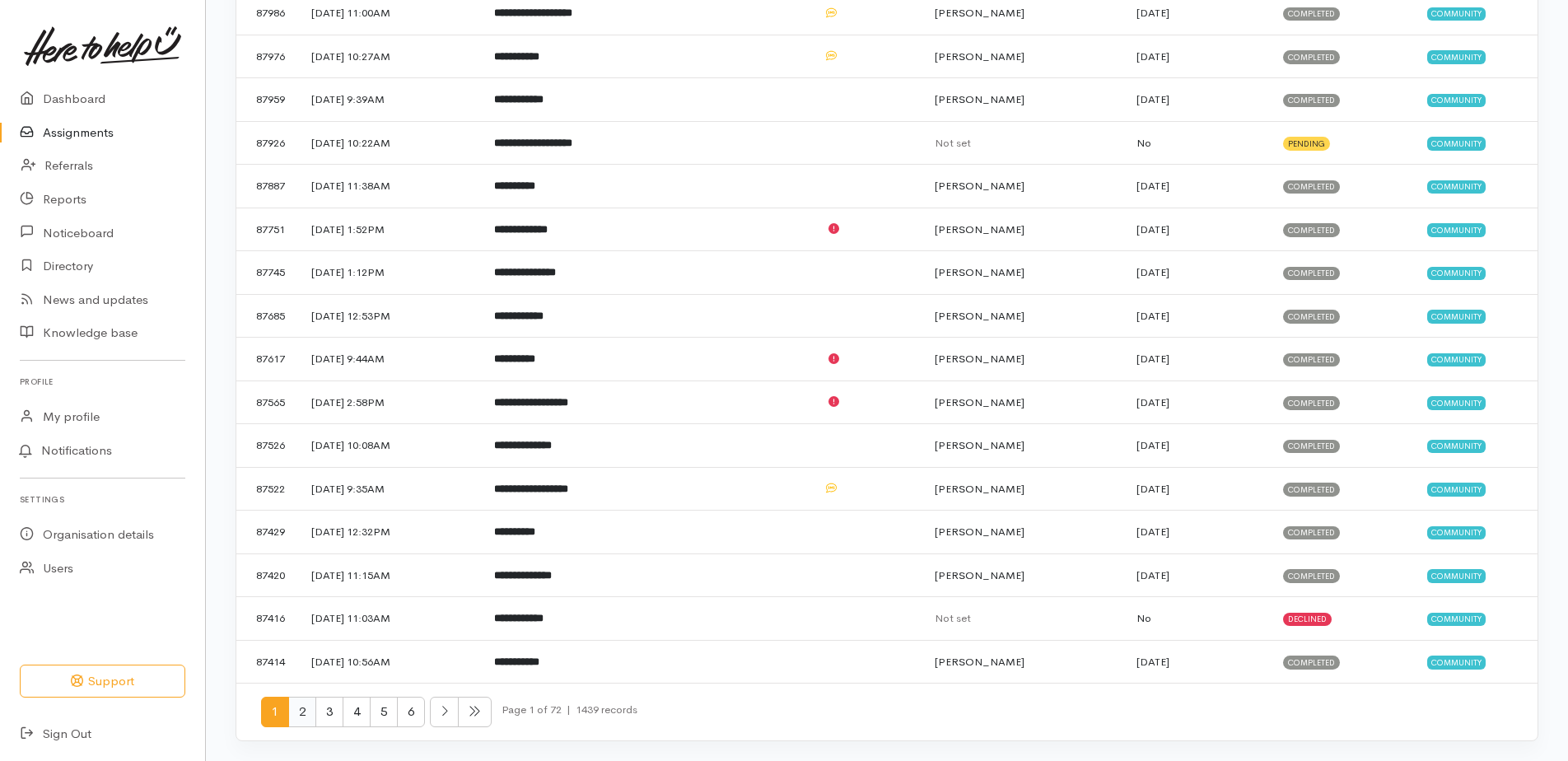
click at [297, 711] on span "2" at bounding box center [302, 711] width 28 height 30
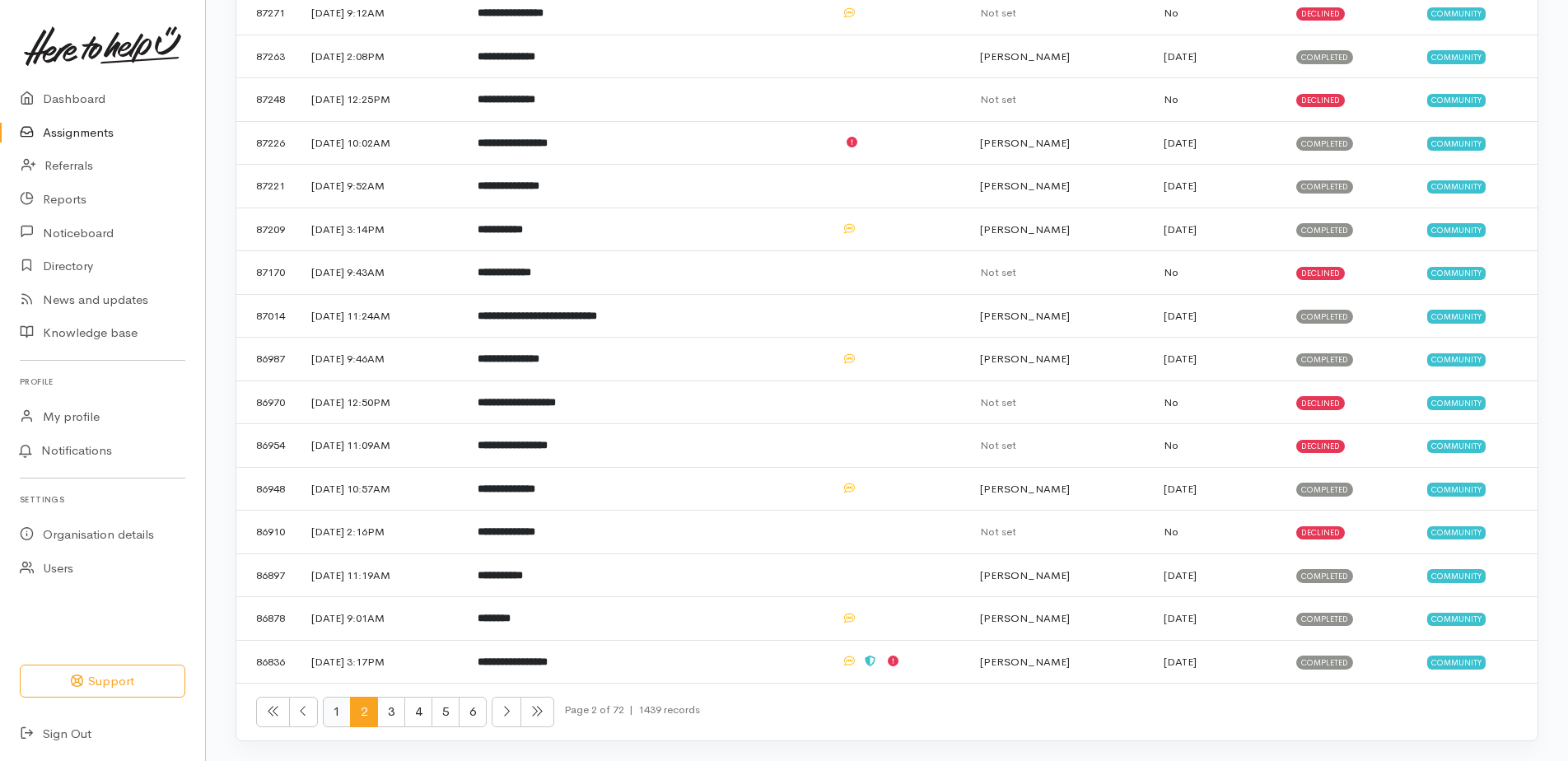
click at [340, 712] on span "1" at bounding box center [336, 711] width 28 height 30
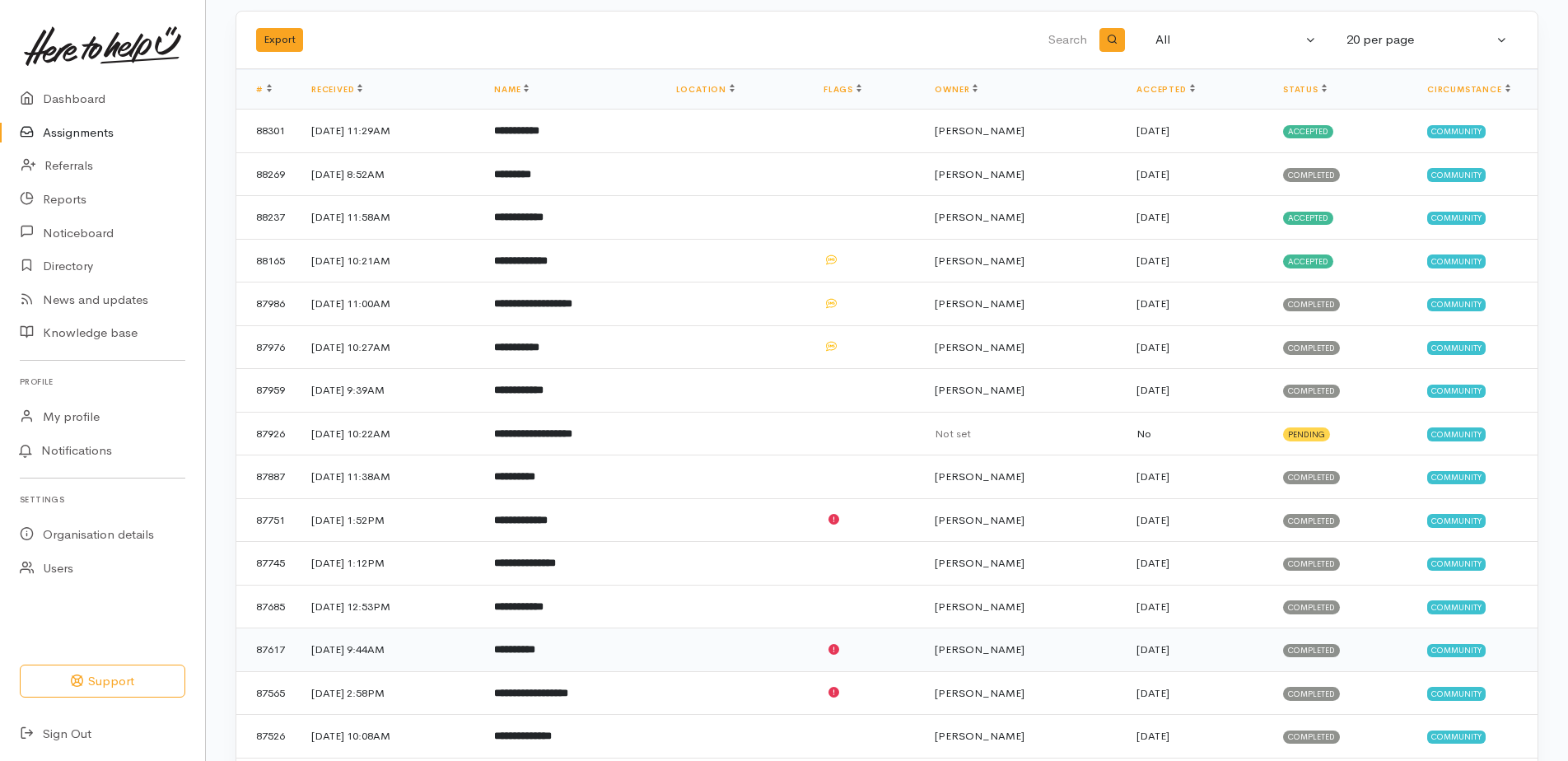
scroll to position [69, 0]
